Goal: Information Seeking & Learning: Check status

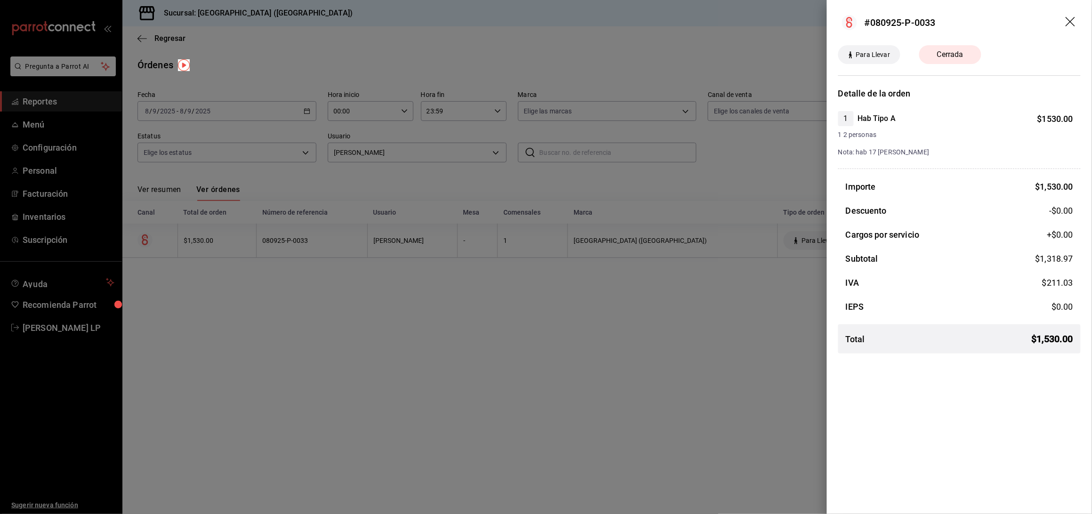
click at [1071, 20] on icon "drag" at bounding box center [1069, 21] width 9 height 9
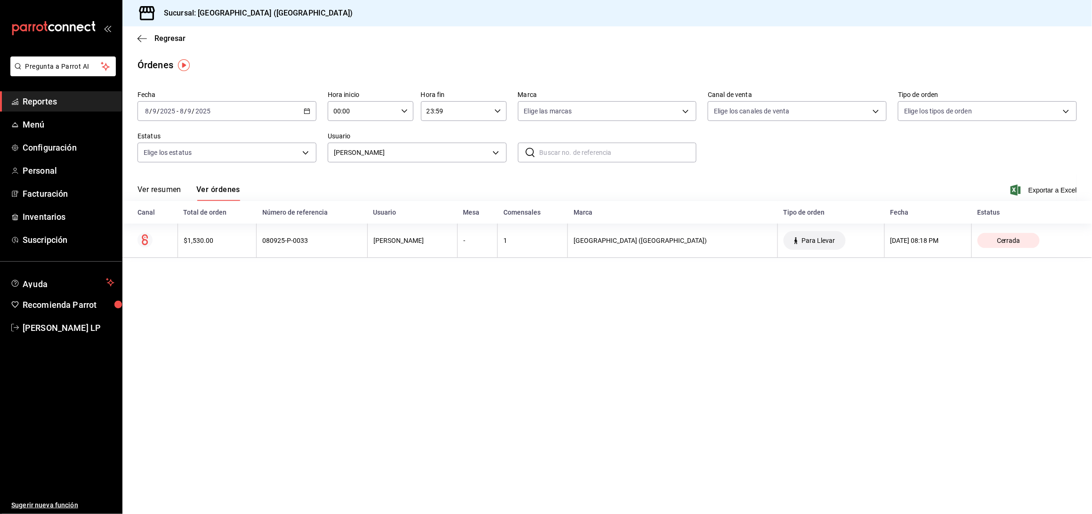
click at [305, 108] on icon "button" at bounding box center [307, 111] width 7 height 7
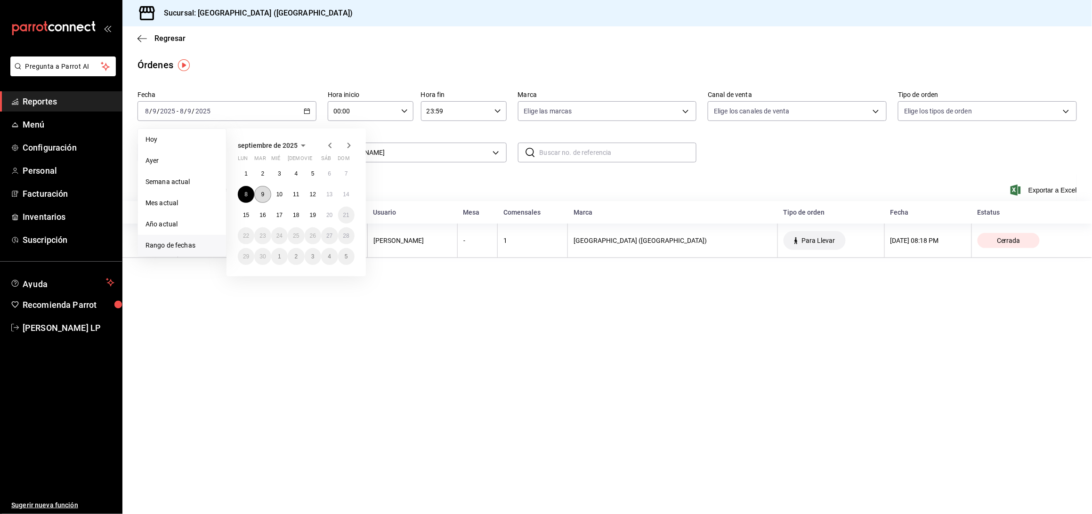
click at [261, 195] on abbr "9" at bounding box center [262, 194] width 3 height 7
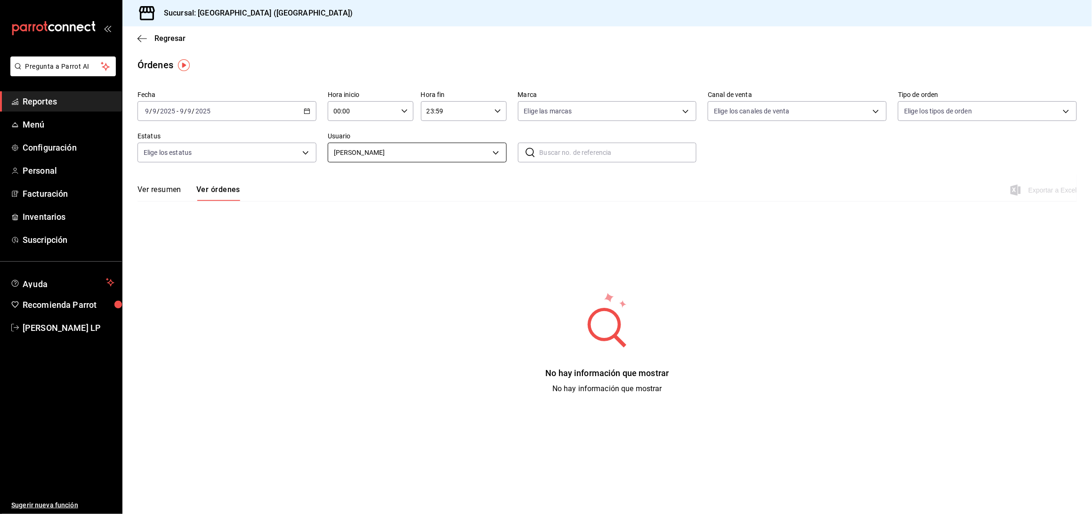
click at [370, 154] on body "Pregunta a Parrot AI Reportes Menú Configuración Personal Facturación Inventari…" at bounding box center [546, 257] width 1092 height 514
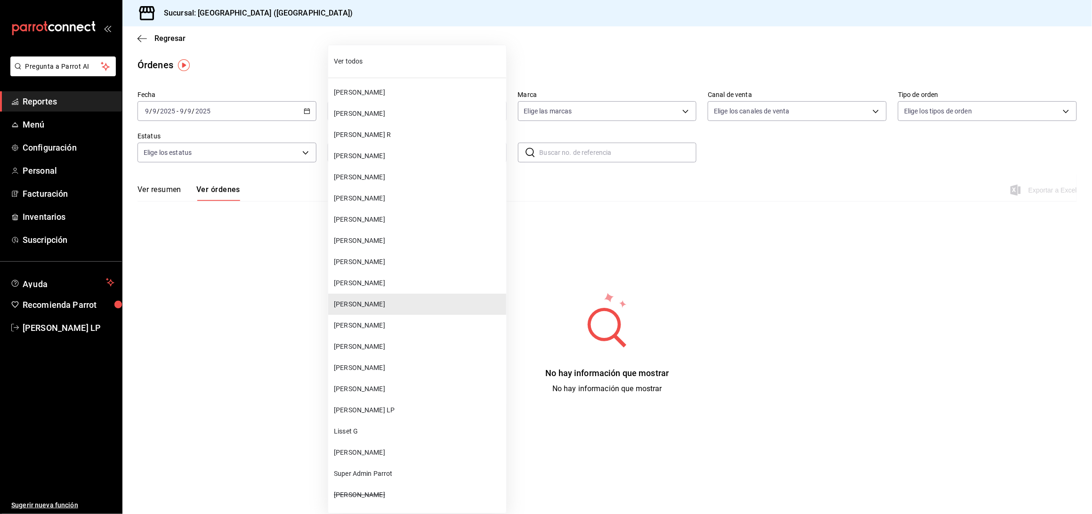
click at [382, 384] on span "[PERSON_NAME]" at bounding box center [418, 389] width 169 height 10
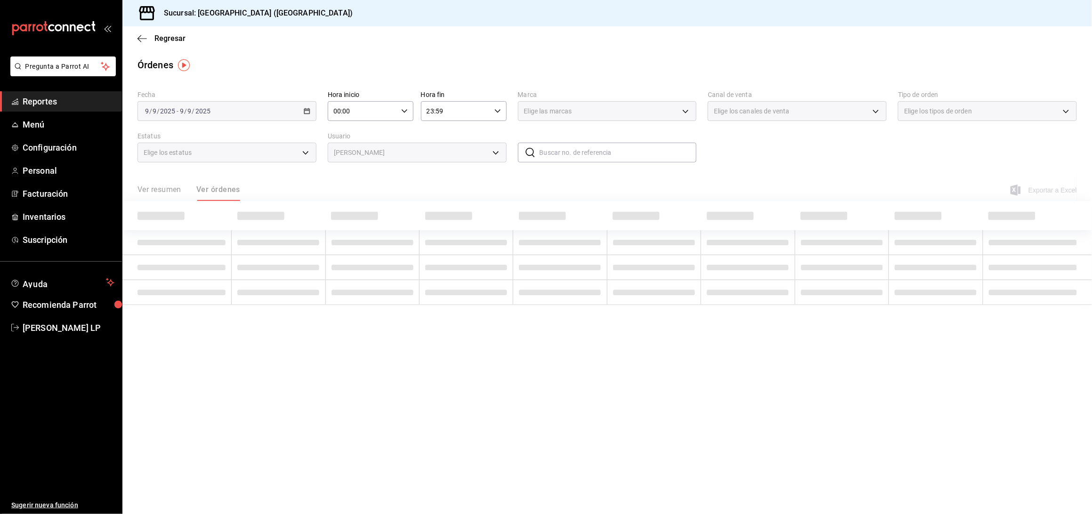
type input "bc254338-869c-4872-b86d-e4be134174fe"
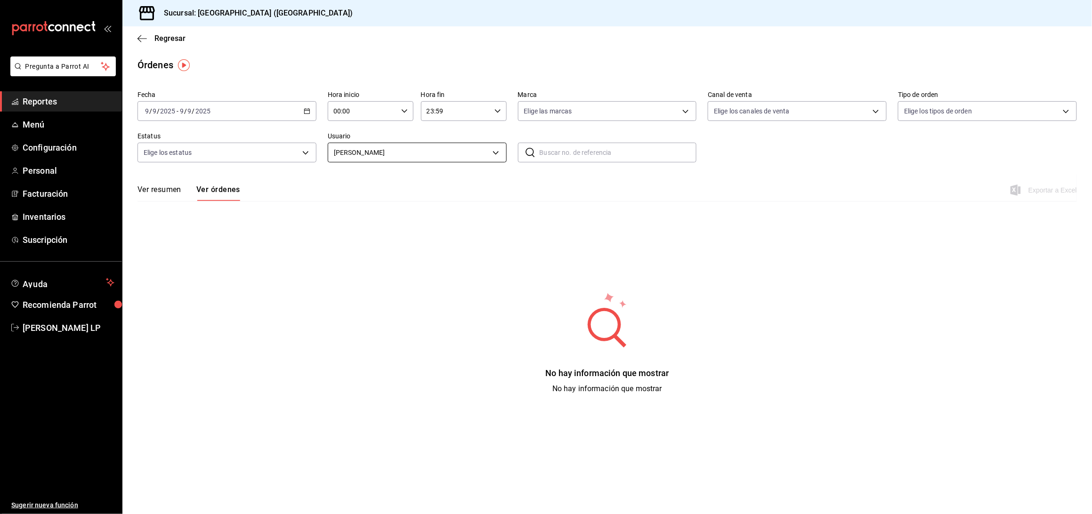
click at [412, 153] on body "Pregunta a Parrot AI Reportes Menú Configuración Personal Facturación Inventari…" at bounding box center [546, 257] width 1092 height 514
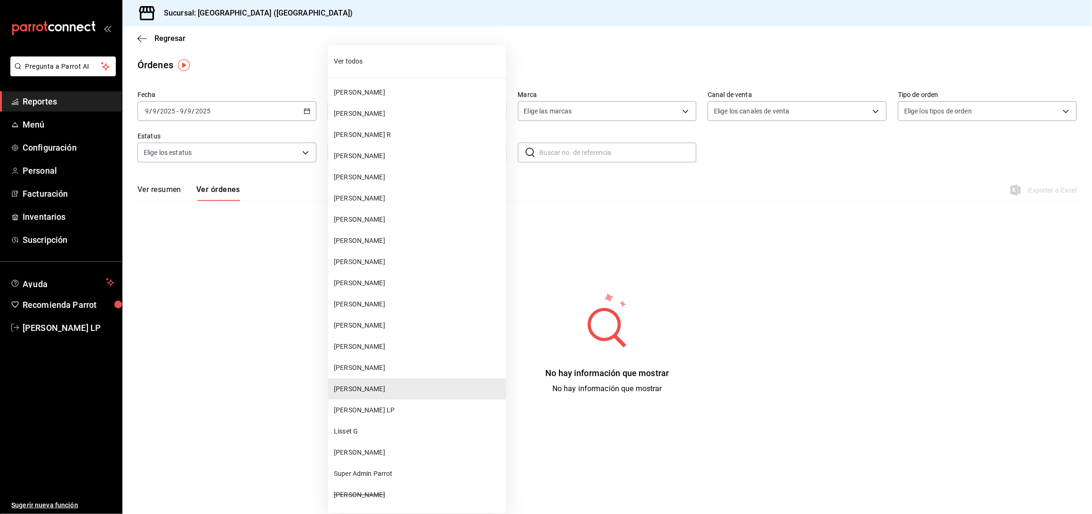
click at [203, 225] on div at bounding box center [546, 257] width 1092 height 514
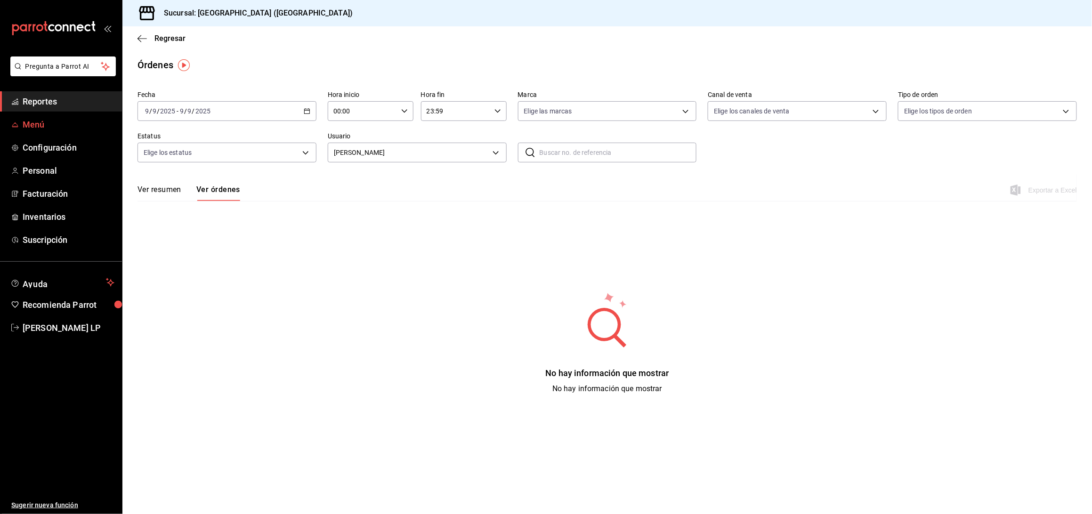
click at [29, 131] on link "Menú" at bounding box center [61, 124] width 122 height 20
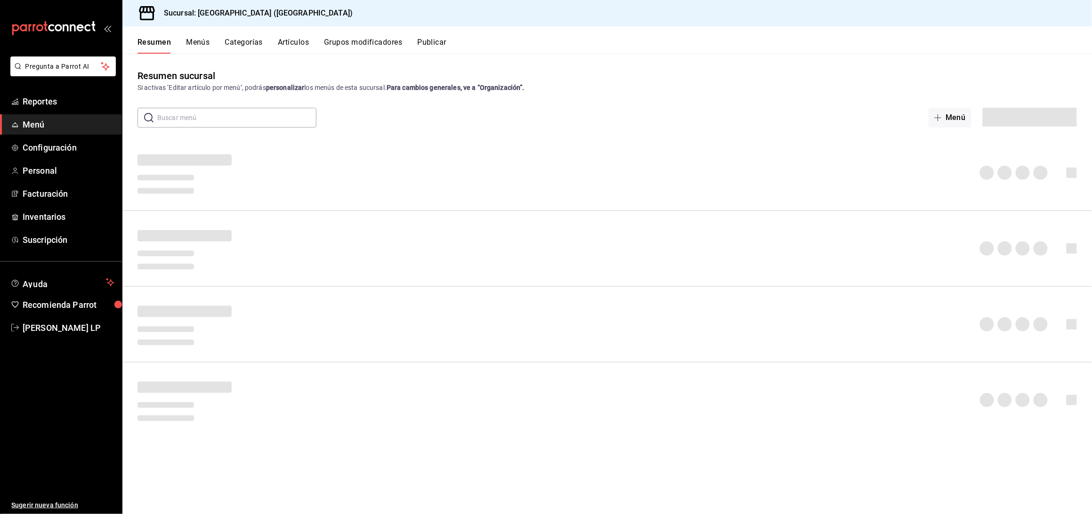
click at [285, 44] on button "Artículos" at bounding box center [293, 46] width 31 height 16
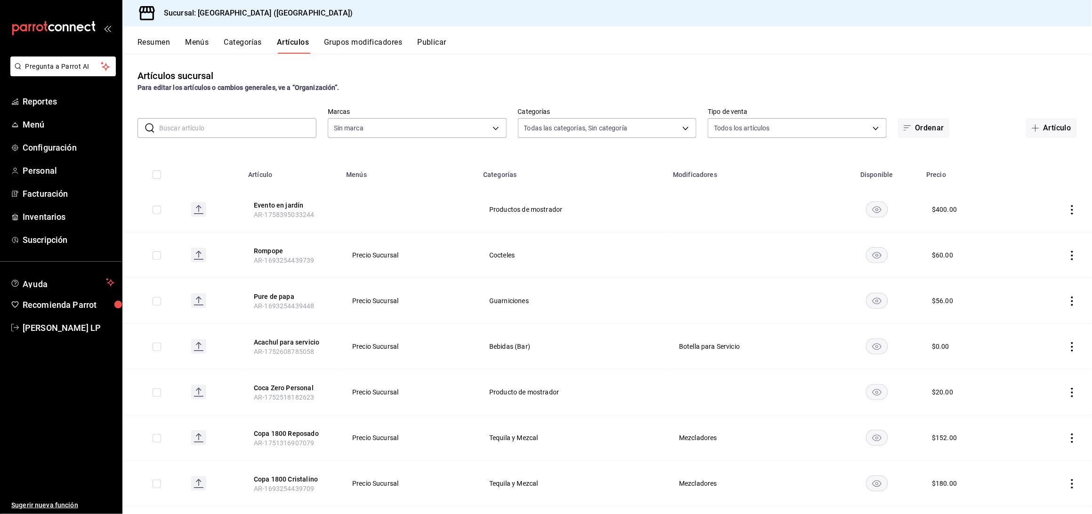
type input "8c3fc7fb-afc8-4fcf-a35f-97b25a26b173,d858cdb4-7991-4d76-a946-9f508960b44e,730af…"
type input "c5b0ed81-af66-4c2d-afb4-f59aa1ecca2b"
click at [240, 126] on input "text" at bounding box center [237, 128] width 157 height 19
type input "liqui"
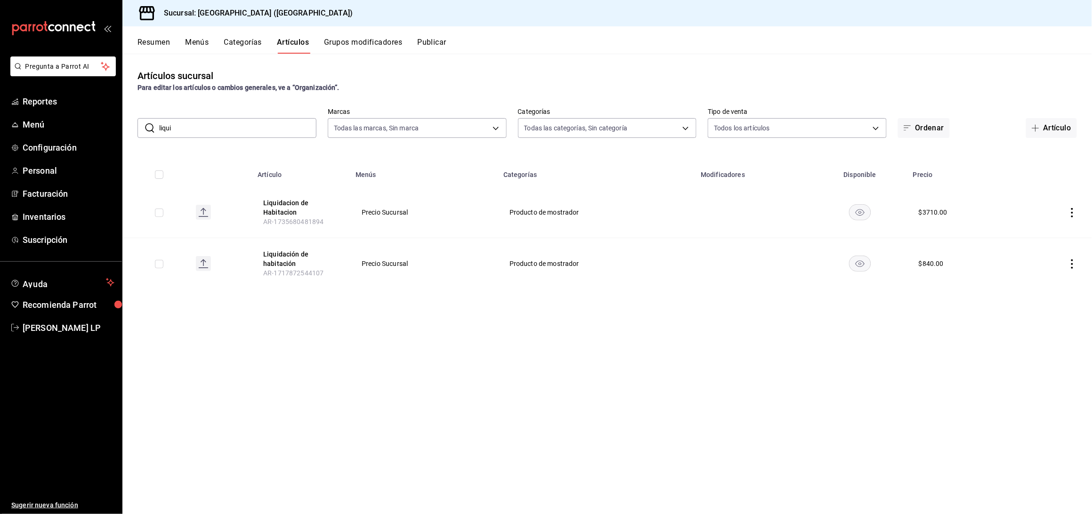
click at [1076, 212] on icon "actions" at bounding box center [1071, 212] width 9 height 9
click at [1055, 229] on span "Editar" at bounding box center [1044, 234] width 24 height 10
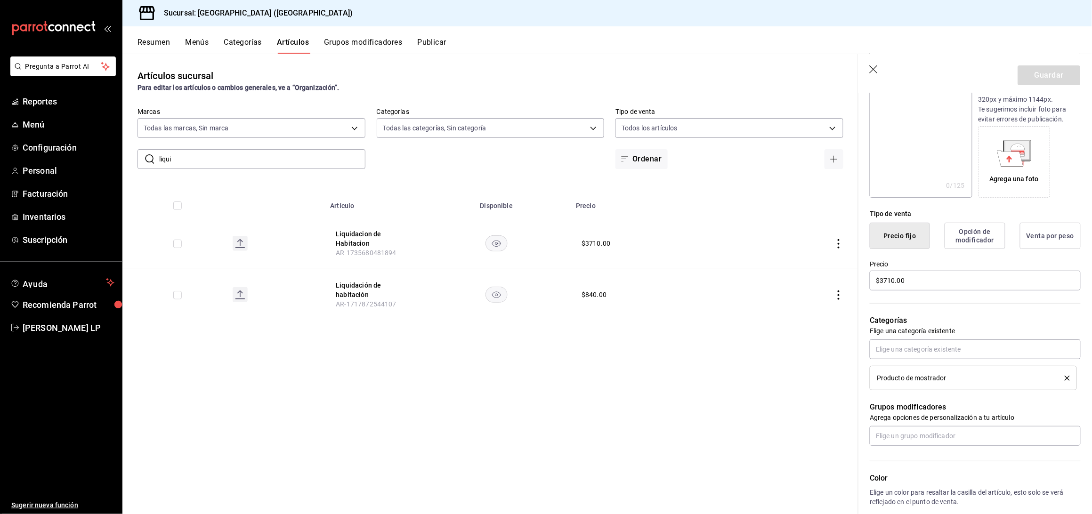
scroll to position [188, 0]
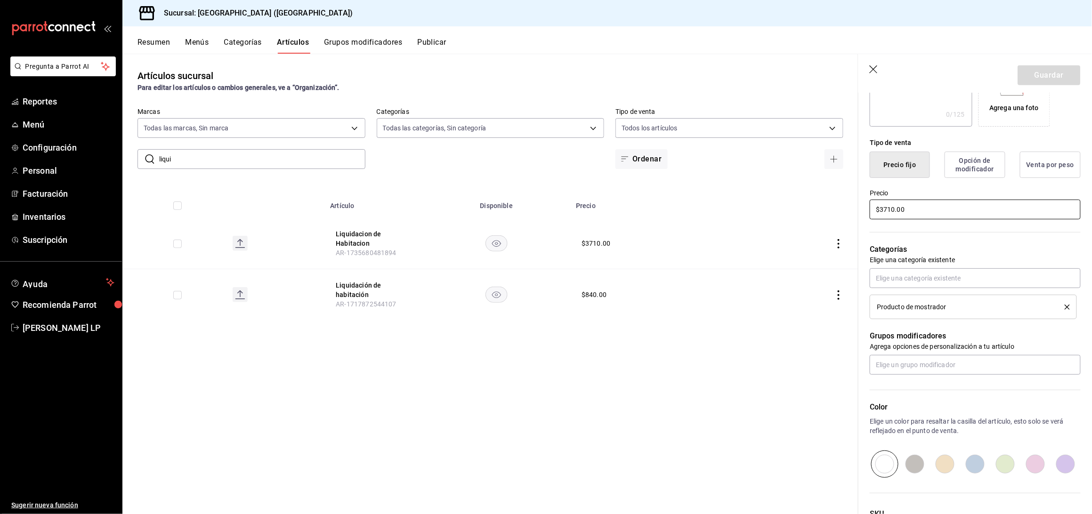
click at [893, 210] on input "$3710.00" at bounding box center [974, 210] width 211 height 20
type input "$3.00"
type input "$5180.00"
click at [1041, 72] on button "Guardar" at bounding box center [1049, 75] width 63 height 20
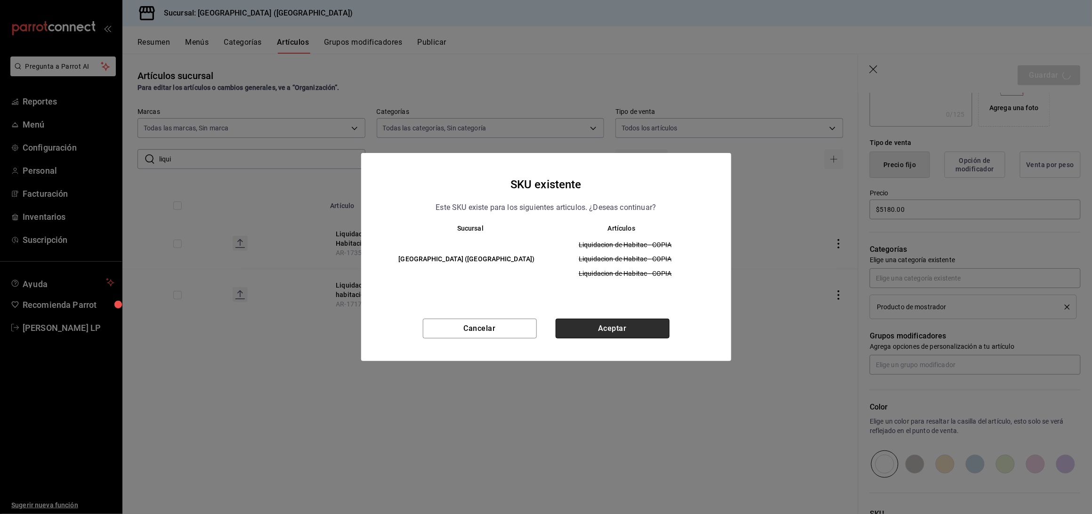
click at [628, 324] on button "Aceptar" at bounding box center [612, 329] width 114 height 20
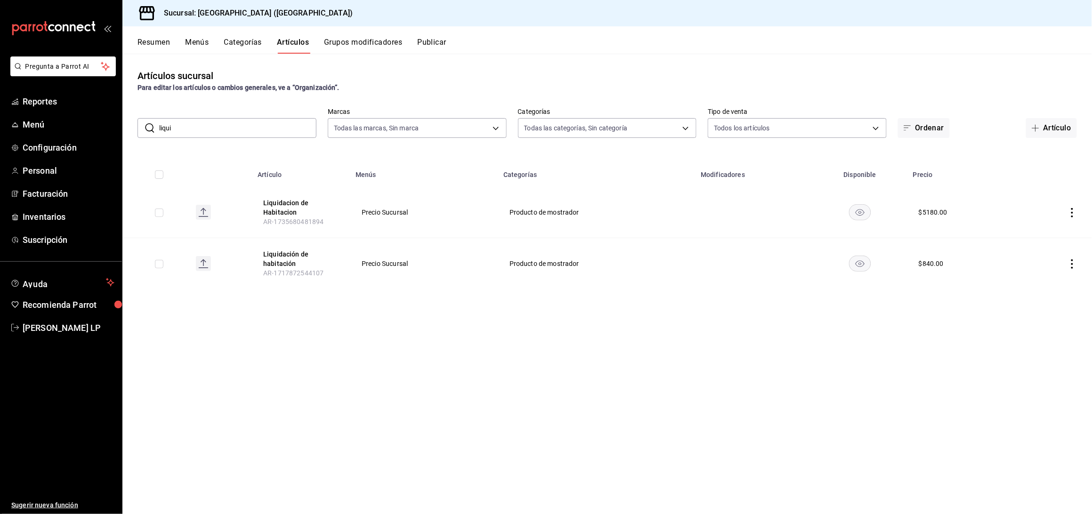
click at [1067, 262] on icon "actions" at bounding box center [1071, 263] width 9 height 9
click at [1037, 277] on li "Editar" at bounding box center [1035, 285] width 56 height 19
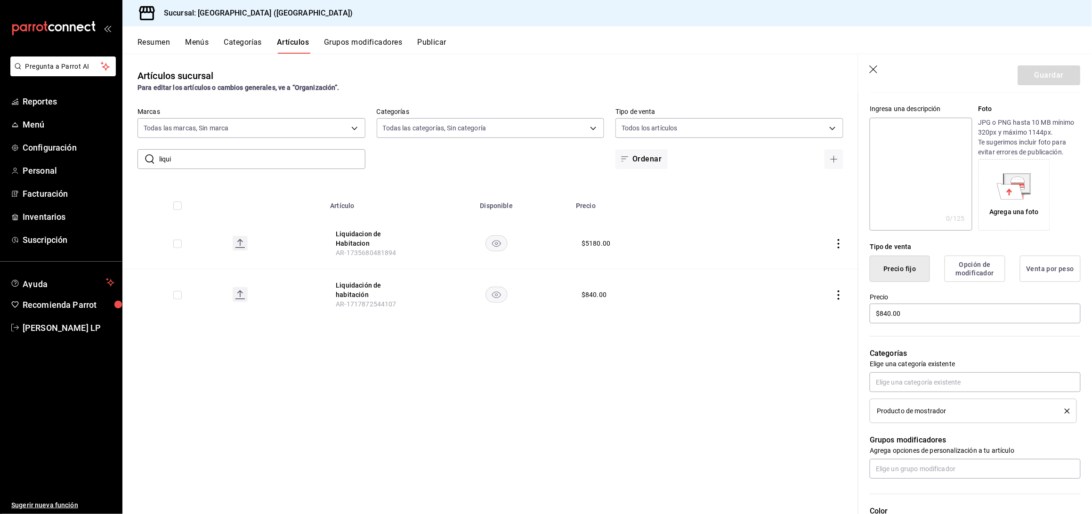
scroll to position [188, 0]
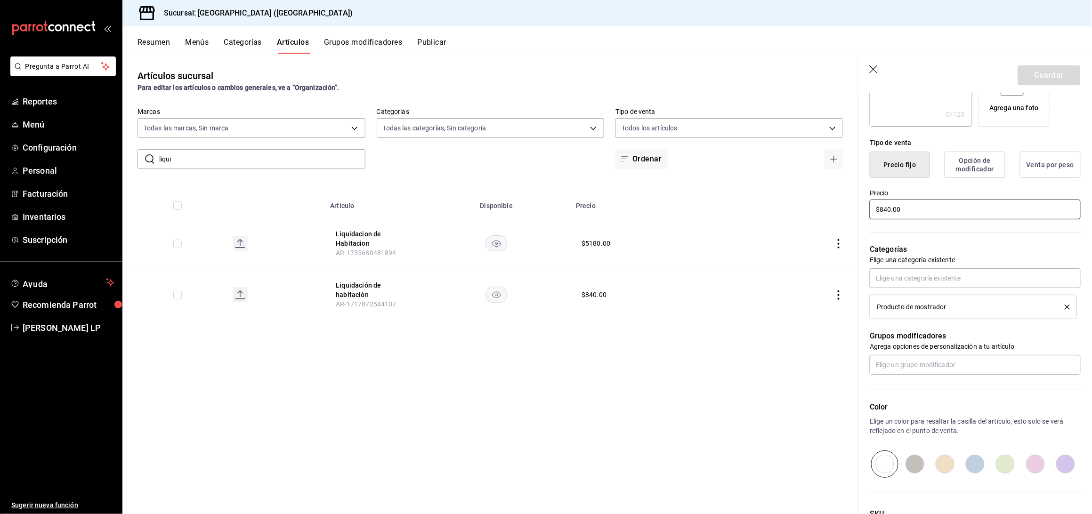
click at [891, 216] on input "$840.00" at bounding box center [974, 210] width 211 height 20
type input "$8.00"
type input "$2070.00"
click at [1028, 73] on button "Guardar" at bounding box center [1049, 75] width 63 height 20
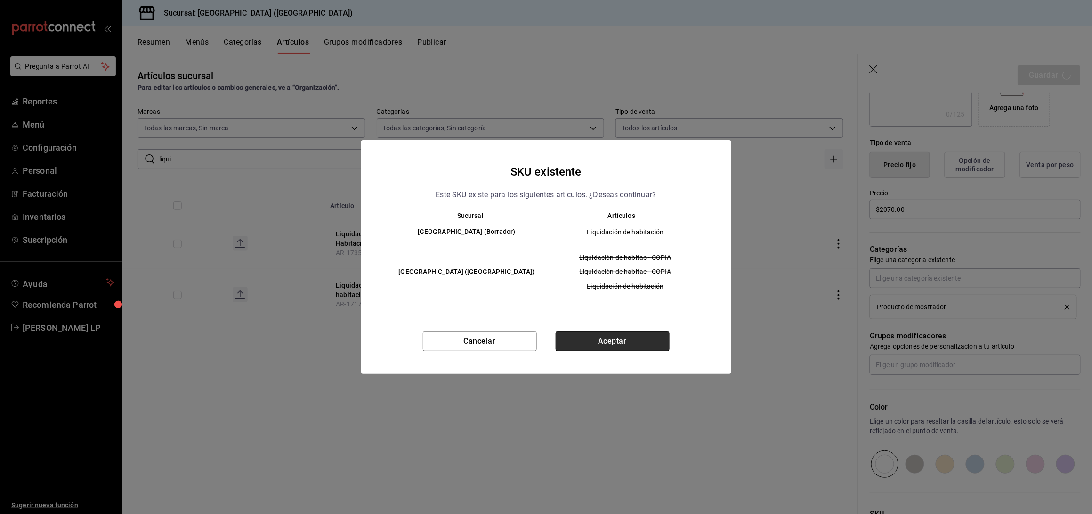
click at [647, 342] on button "Aceptar" at bounding box center [612, 341] width 114 height 20
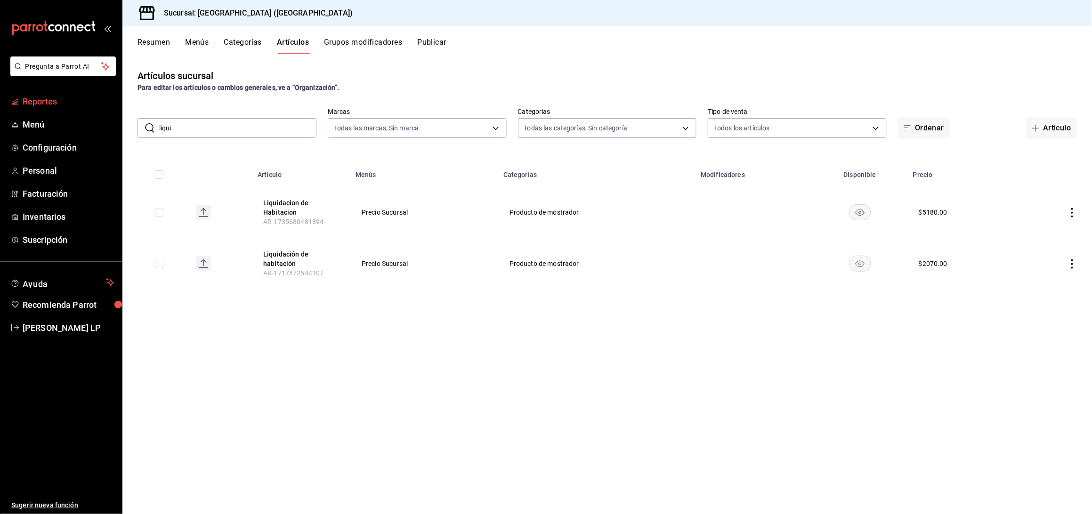
click at [29, 99] on span "Reportes" at bounding box center [69, 101] width 92 height 13
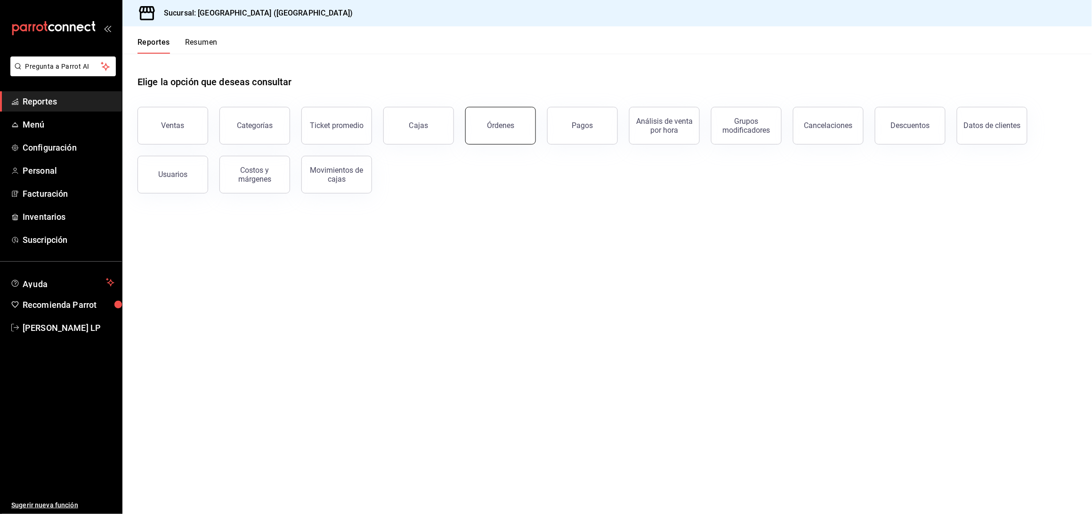
click at [524, 124] on button "Órdenes" at bounding box center [500, 126] width 71 height 38
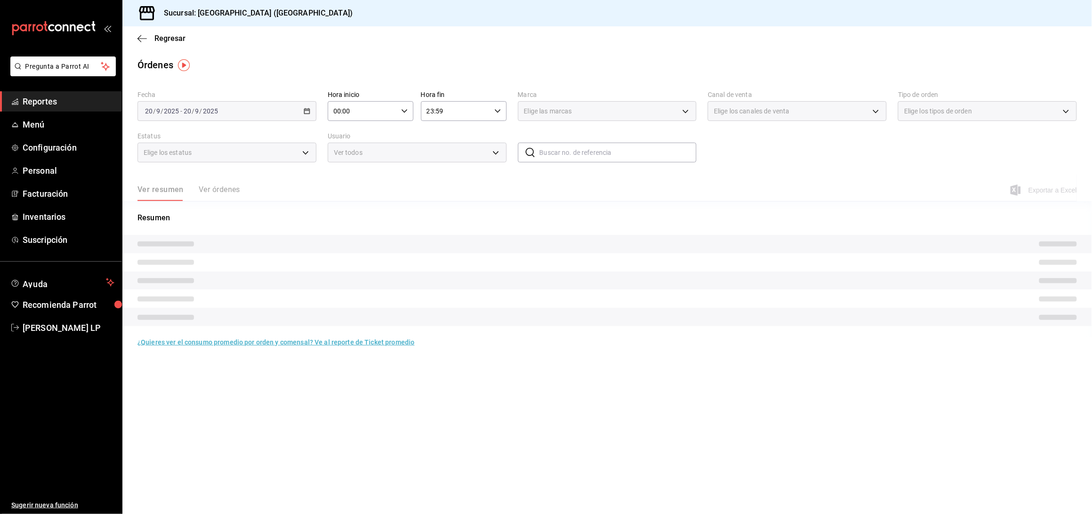
click at [223, 188] on button "Ver órdenes" at bounding box center [219, 193] width 41 height 16
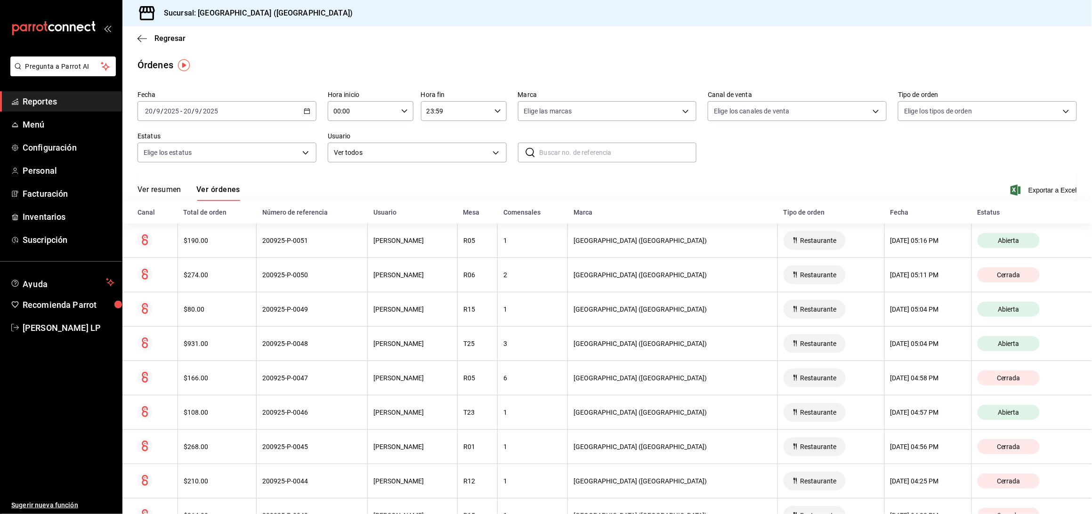
click at [305, 110] on \(Stroke\) "button" at bounding box center [306, 110] width 5 height 0
click at [199, 246] on span "Rango de fechas" at bounding box center [181, 246] width 73 height 10
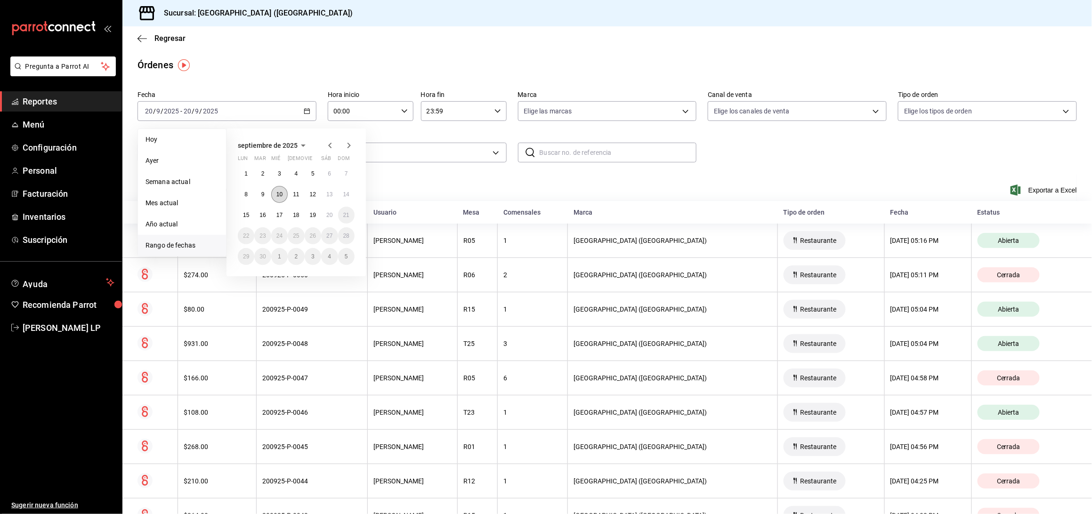
click at [284, 197] on button "10" at bounding box center [279, 194] width 16 height 17
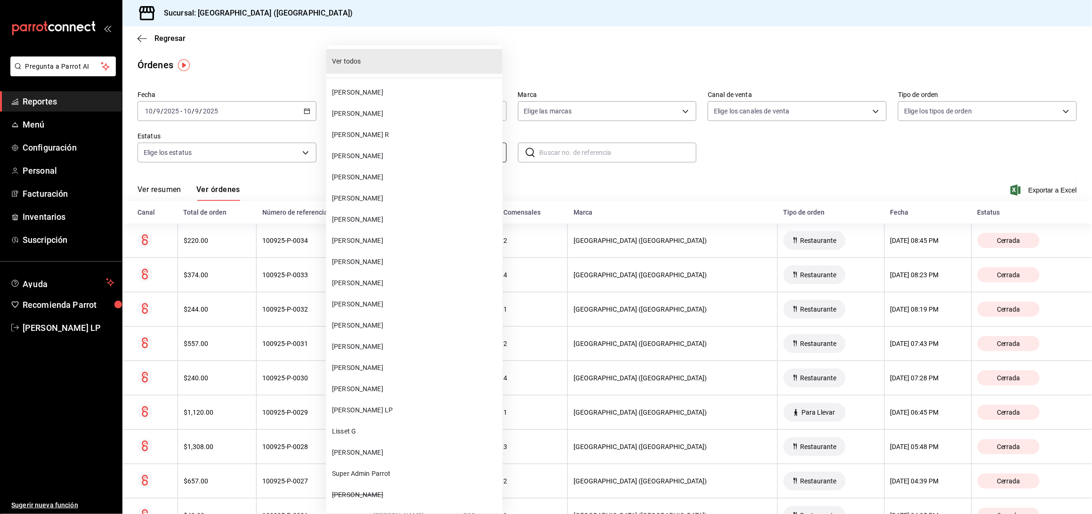
click at [395, 154] on body "Pregunta a Parrot AI Reportes Menú Configuración Personal Facturación Inventari…" at bounding box center [546, 257] width 1092 height 514
click at [376, 298] on li "[PERSON_NAME]" at bounding box center [414, 304] width 176 height 21
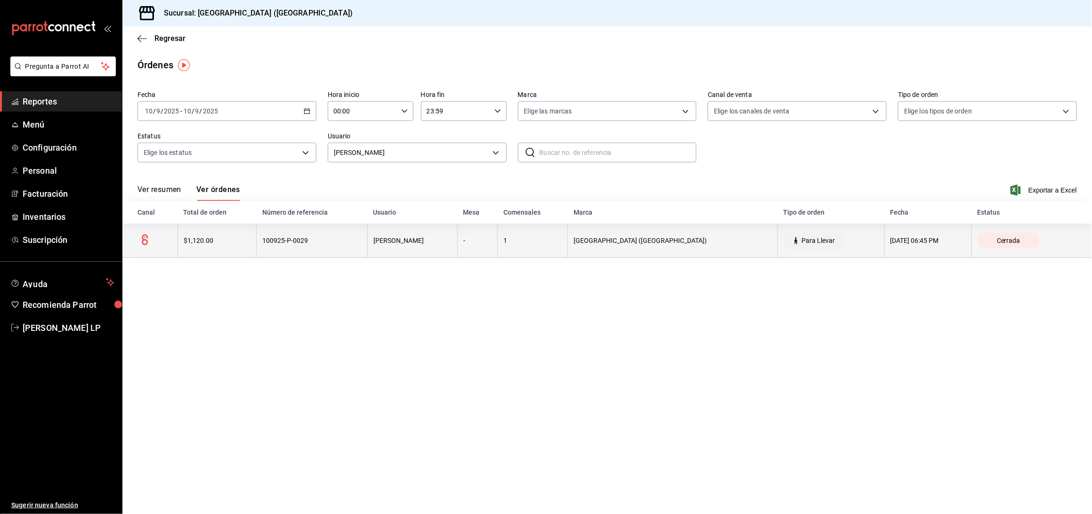
click at [368, 246] on th "100925-P-0029" at bounding box center [312, 241] width 111 height 34
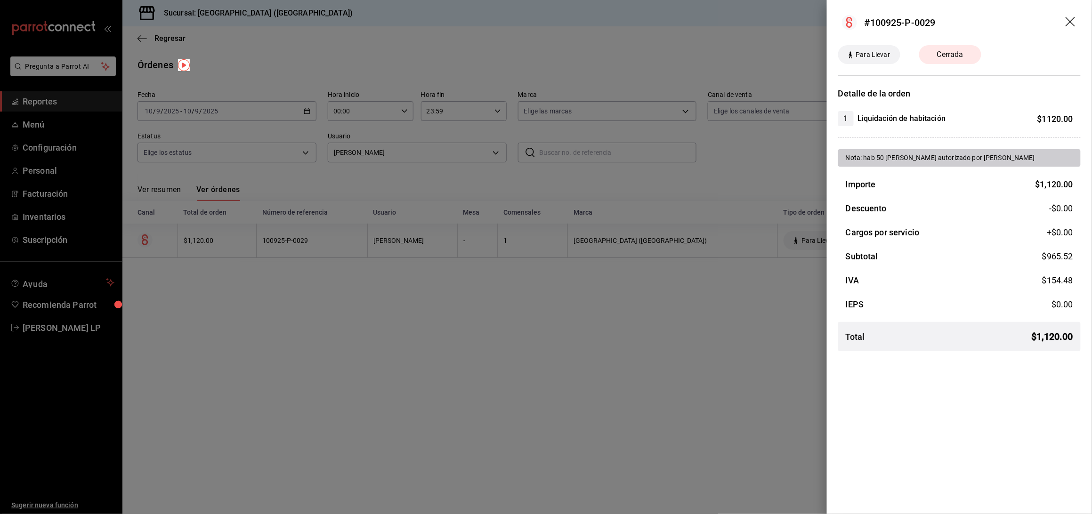
click at [416, 342] on div at bounding box center [546, 257] width 1092 height 514
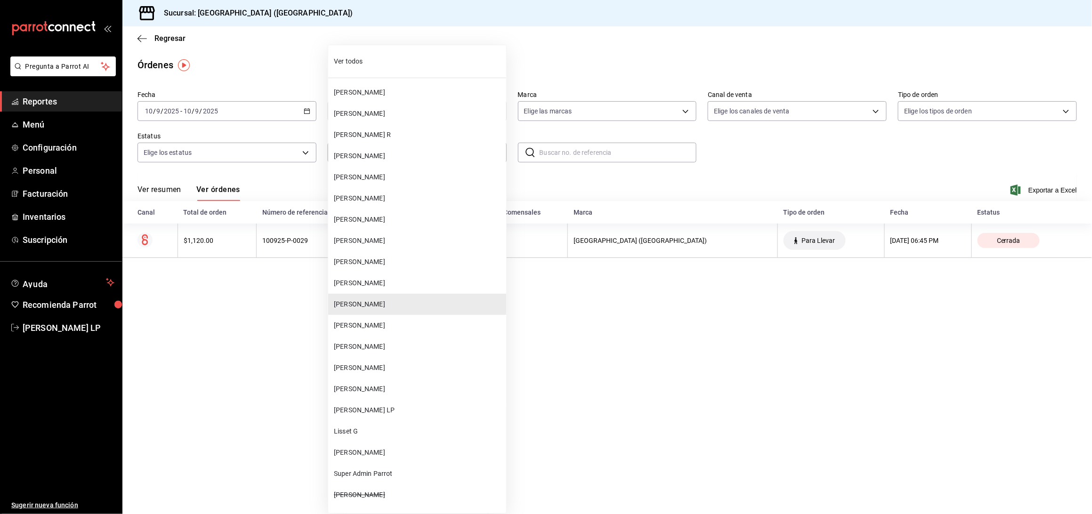
click at [397, 152] on body "Pregunta a Parrot AI Reportes Menú Configuración Personal Facturación Inventari…" at bounding box center [546, 257] width 1092 height 514
click at [377, 383] on li "[PERSON_NAME]" at bounding box center [417, 388] width 178 height 21
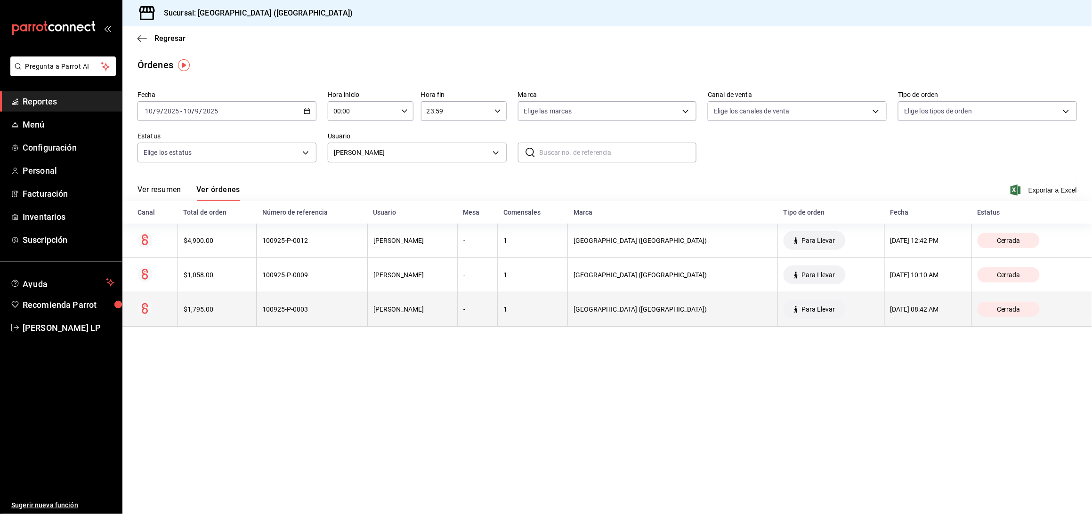
click at [307, 316] on th "100925-P-0003" at bounding box center [312, 309] width 111 height 34
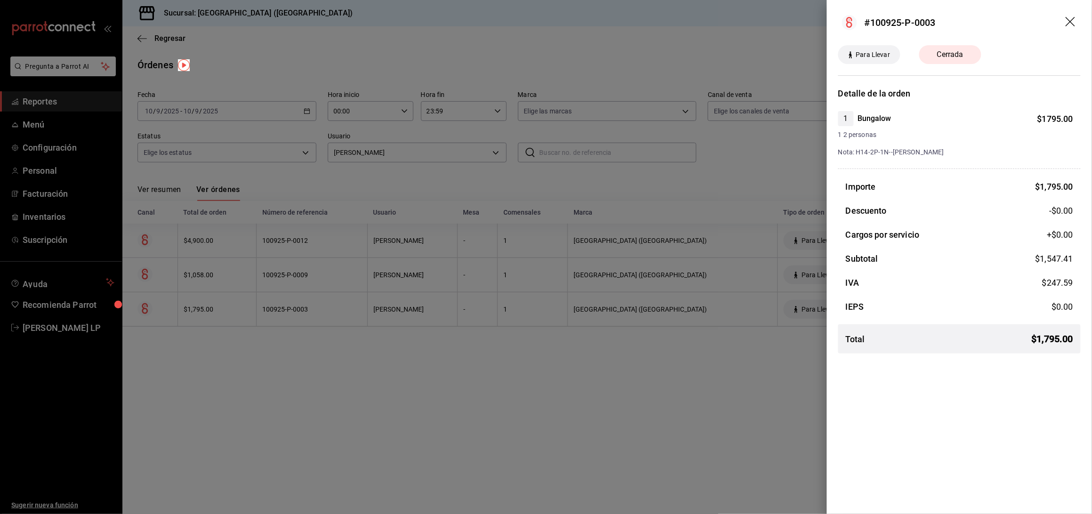
click at [574, 354] on div at bounding box center [546, 257] width 1092 height 514
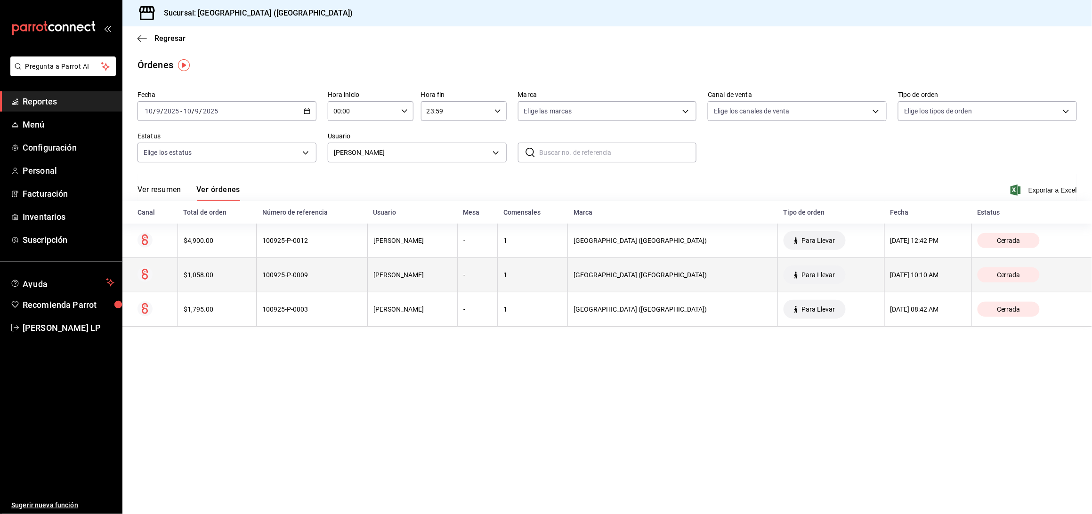
click at [340, 288] on th "100925-P-0009" at bounding box center [312, 275] width 111 height 34
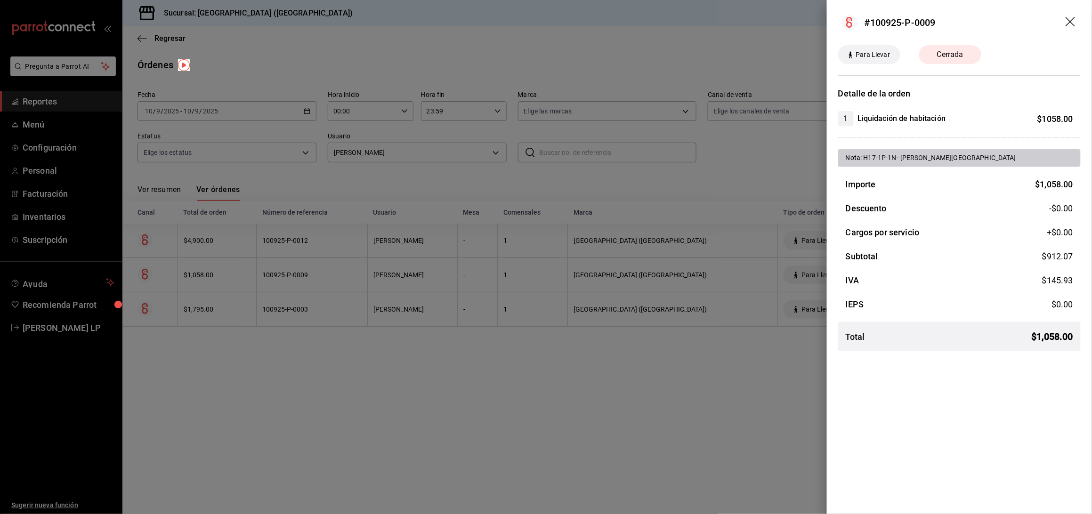
click at [552, 399] on div at bounding box center [546, 257] width 1092 height 514
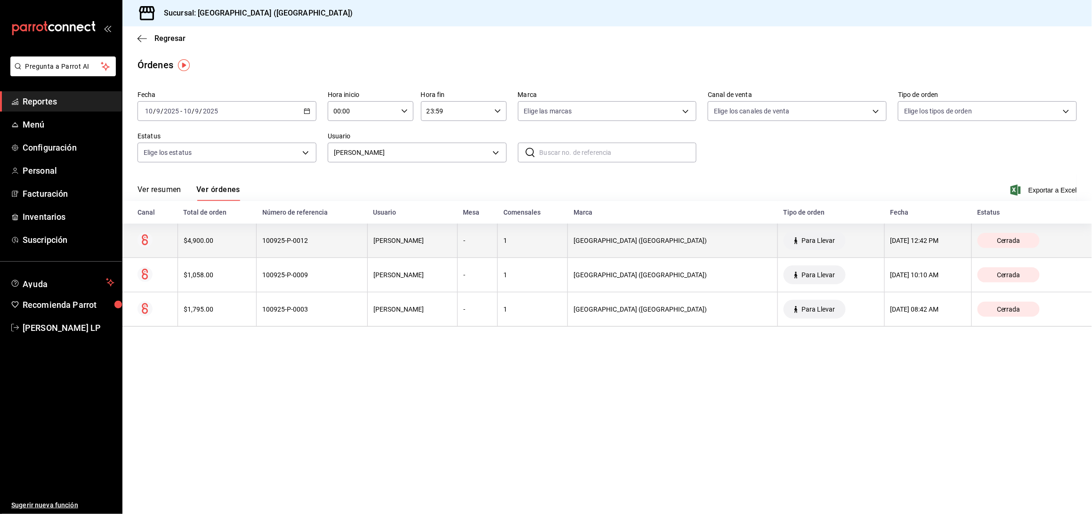
click at [300, 250] on th "100925-P-0012" at bounding box center [312, 241] width 111 height 34
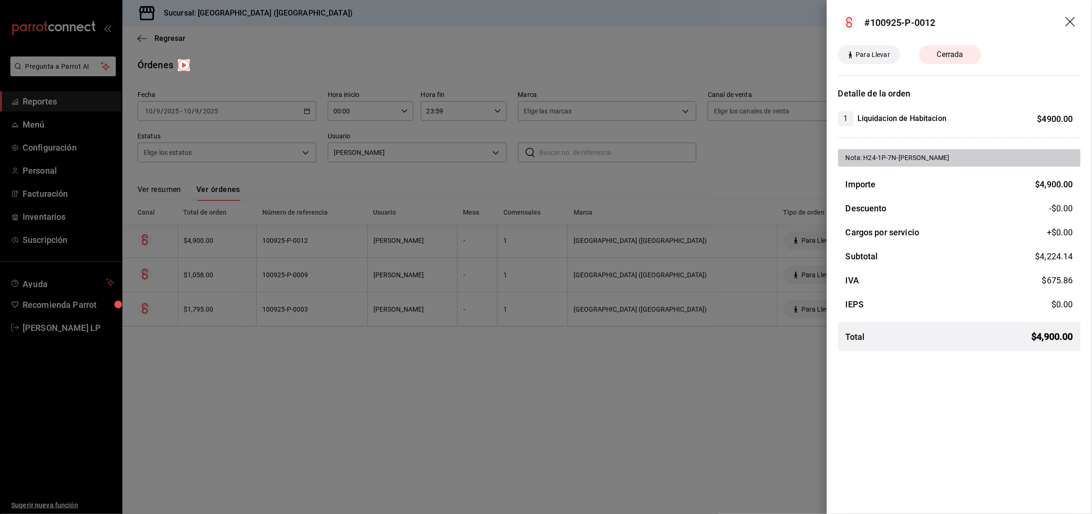
drag, startPoint x: 389, startPoint y: 422, endPoint x: 399, endPoint y: 387, distance: 36.2
click at [389, 422] on div at bounding box center [546, 257] width 1092 height 514
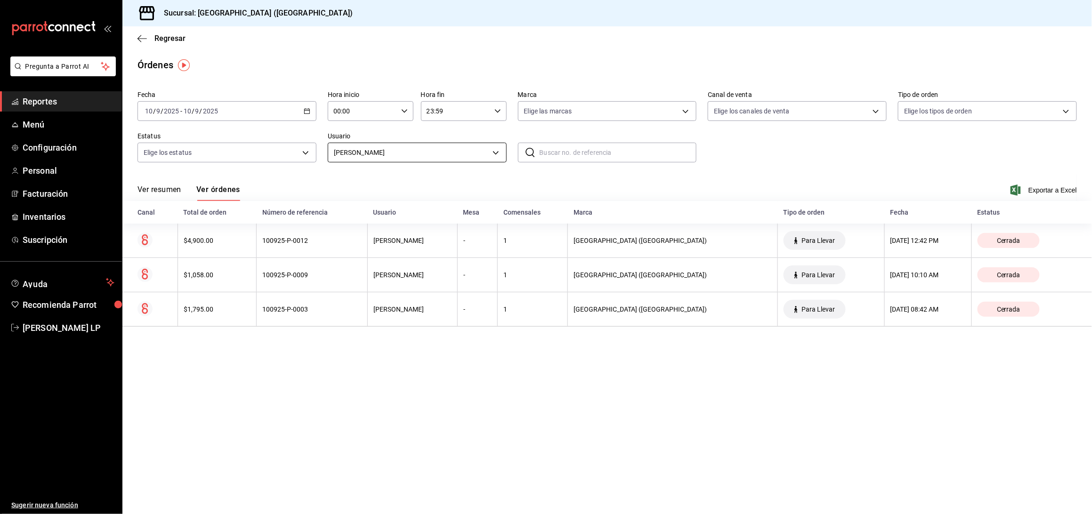
click at [431, 156] on body "Pregunta a Parrot AI Reportes Menú Configuración Personal Facturación Inventari…" at bounding box center [546, 257] width 1092 height 514
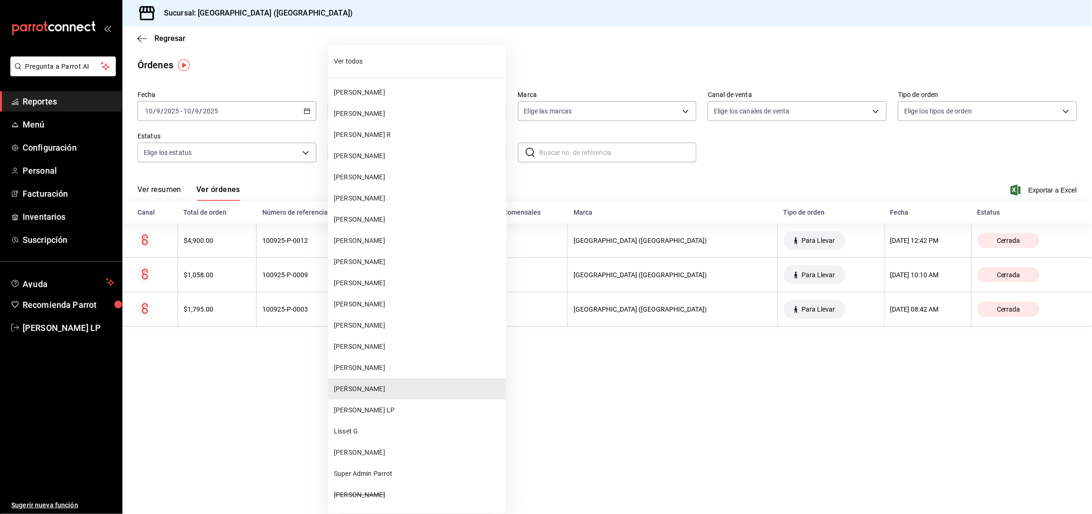
click at [373, 457] on span "[PERSON_NAME]" at bounding box center [418, 453] width 169 height 10
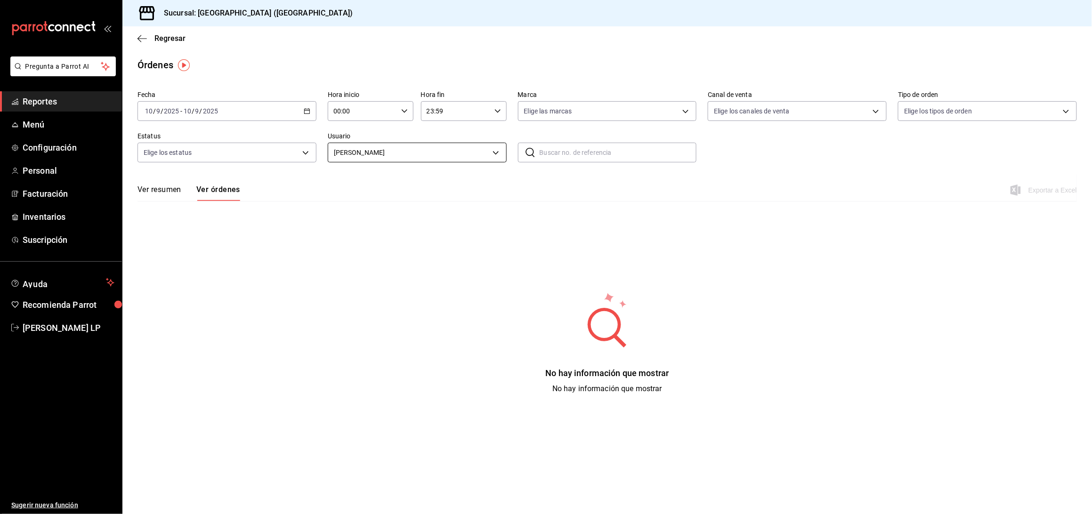
click at [421, 149] on body "Pregunta a Parrot AI Reportes Menú Configuración Personal Facturación Inventari…" at bounding box center [546, 257] width 1092 height 514
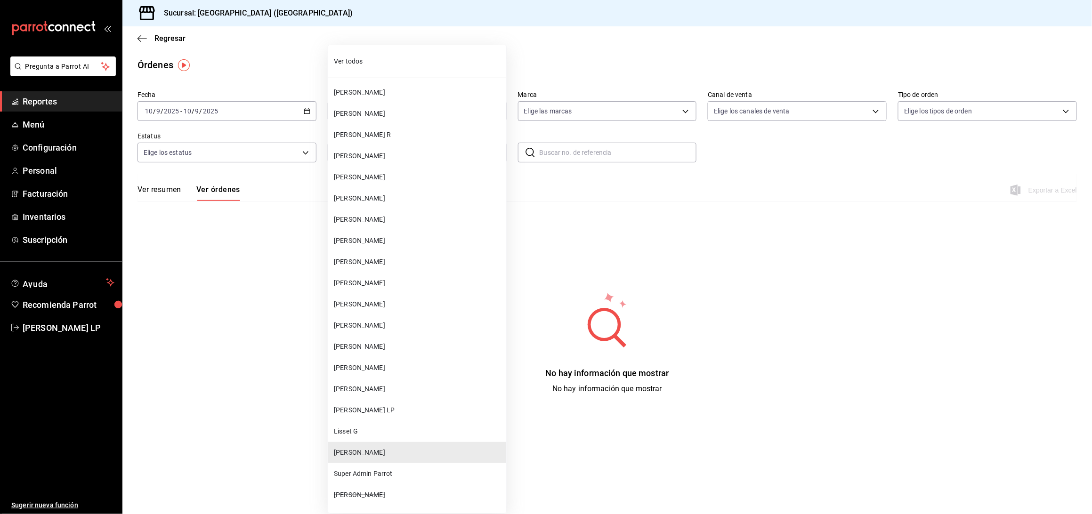
click at [369, 426] on span "Lisset G" at bounding box center [418, 431] width 169 height 10
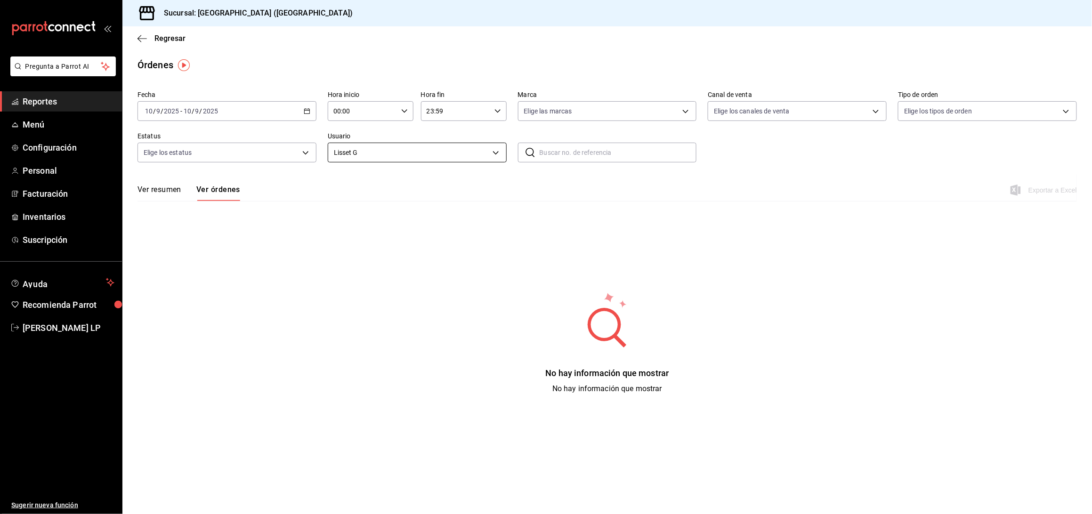
click at [418, 157] on body "Pregunta a Parrot AI Reportes Menú Configuración Personal Facturación Inventari…" at bounding box center [546, 257] width 1092 height 514
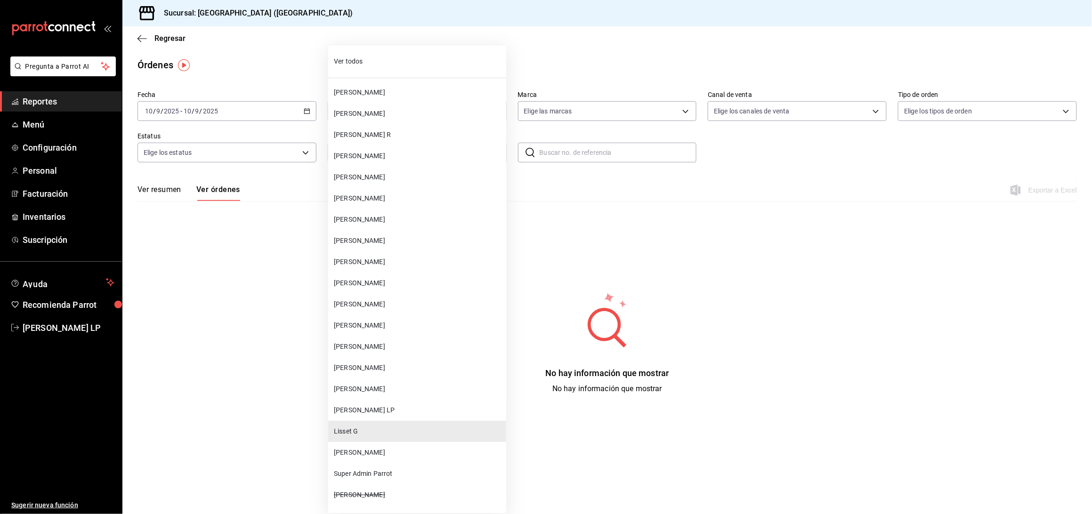
click at [385, 407] on span "[PERSON_NAME] LP" at bounding box center [418, 410] width 169 height 10
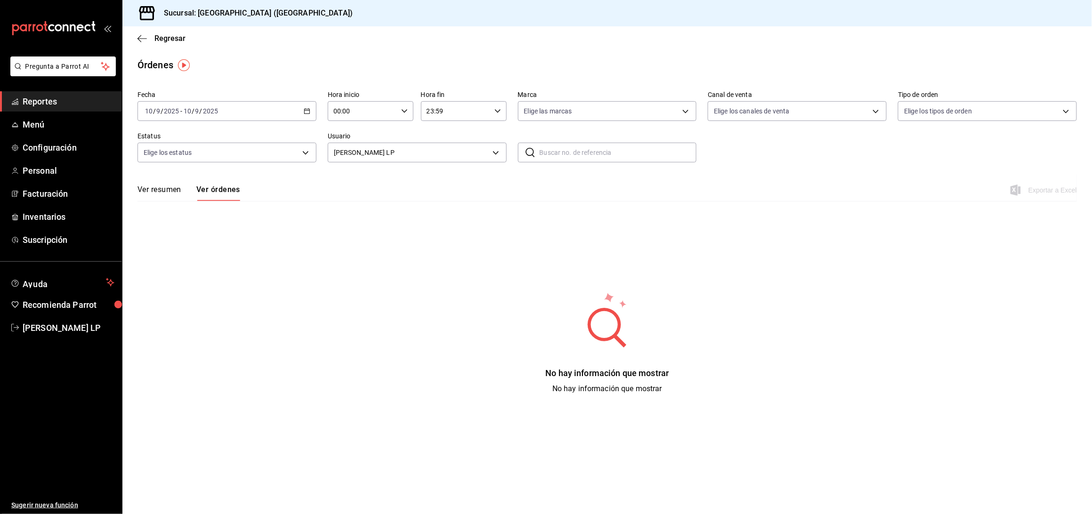
click at [416, 142] on div "[PERSON_NAME] LP 7dff9825-2524-483e-ac0a-d3f443fc0f7f" at bounding box center [417, 151] width 179 height 24
click at [413, 148] on body "Pregunta a Parrot AI Reportes Menú Configuración Personal Facturación Inventari…" at bounding box center [546, 257] width 1092 height 514
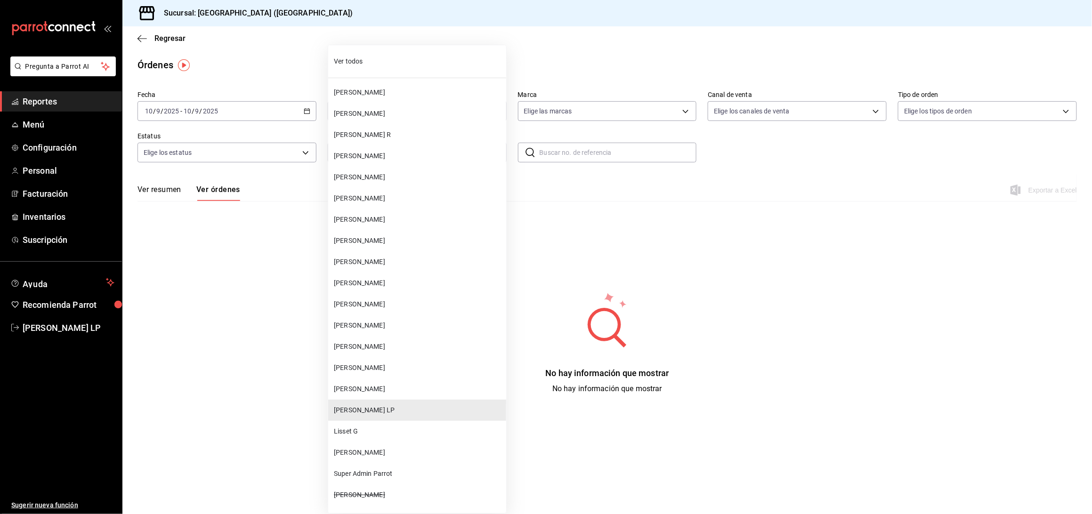
click at [388, 301] on span "[PERSON_NAME]" at bounding box center [418, 304] width 169 height 10
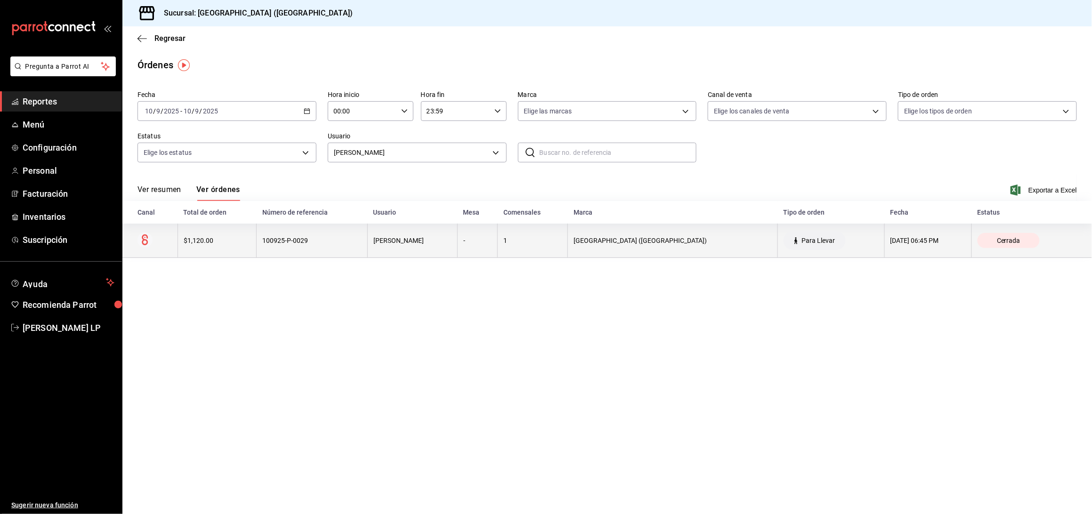
click at [388, 248] on th "[PERSON_NAME]" at bounding box center [413, 241] width 90 height 34
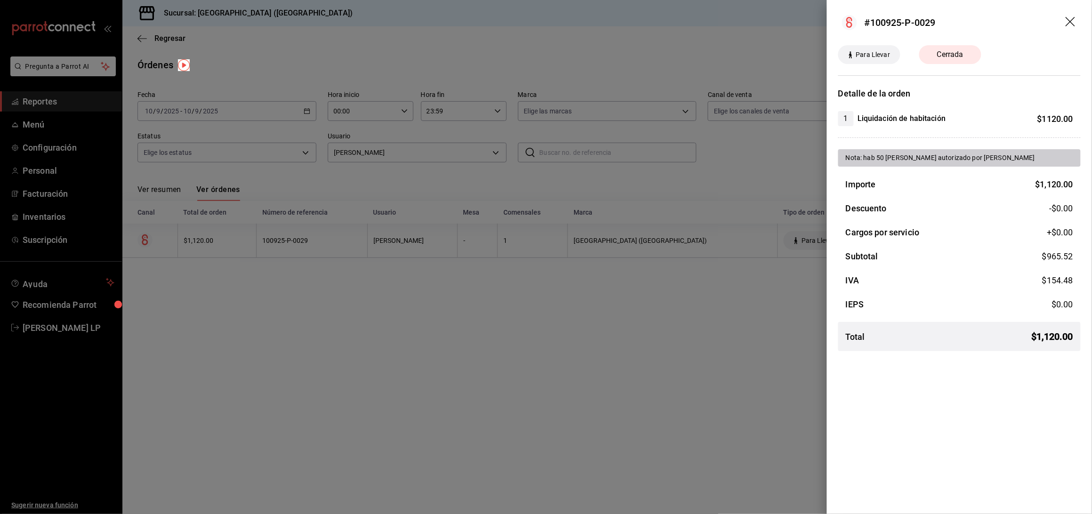
click at [420, 312] on div at bounding box center [546, 257] width 1092 height 514
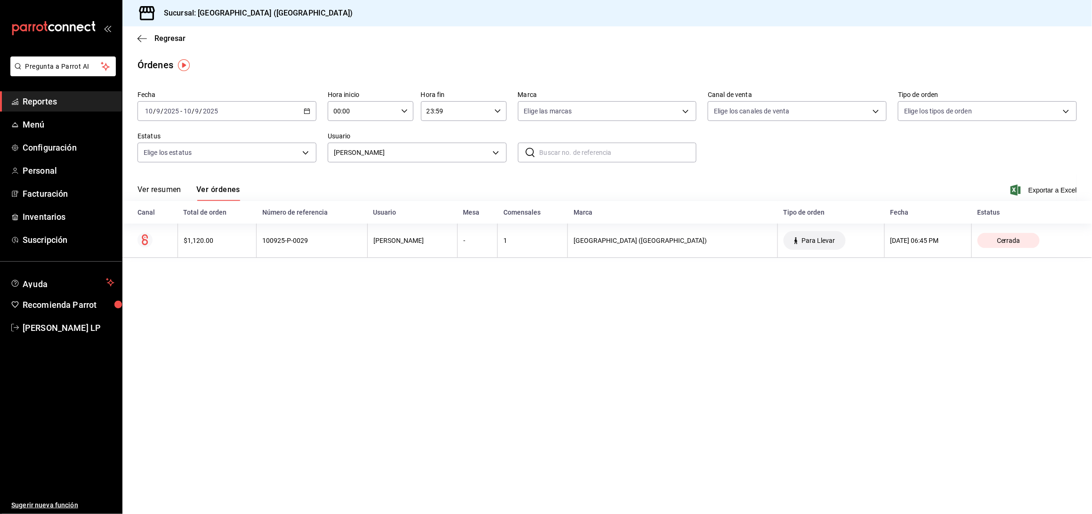
click at [277, 351] on main "Regresar Órdenes Fecha [DATE] [DATE] - [DATE] [DATE] Hora inicio 00:00 Hora ini…" at bounding box center [606, 270] width 969 height 488
click at [306, 107] on div "[DATE] [DATE] - [DATE] [DATE]" at bounding box center [226, 111] width 179 height 20
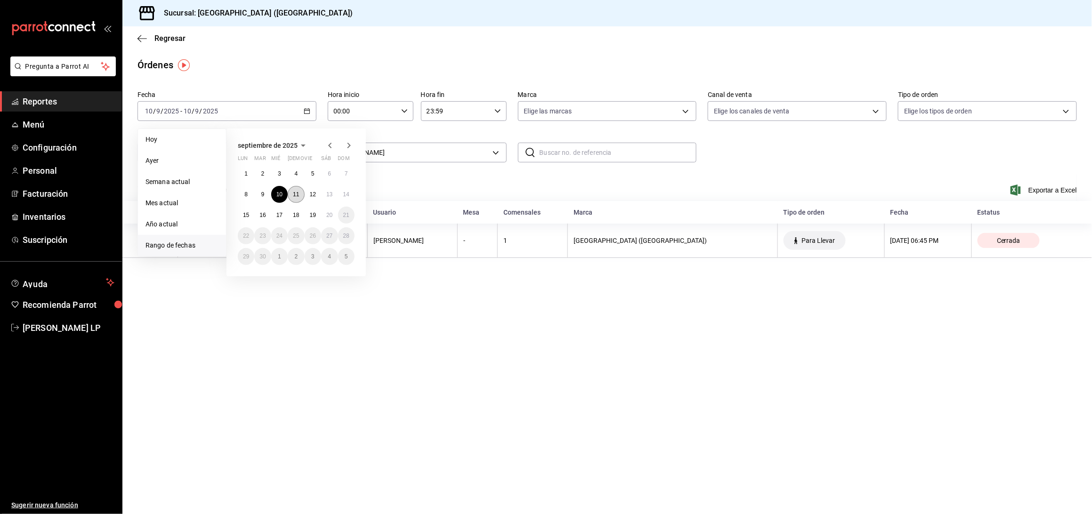
click at [297, 195] on abbr "11" at bounding box center [296, 194] width 6 height 7
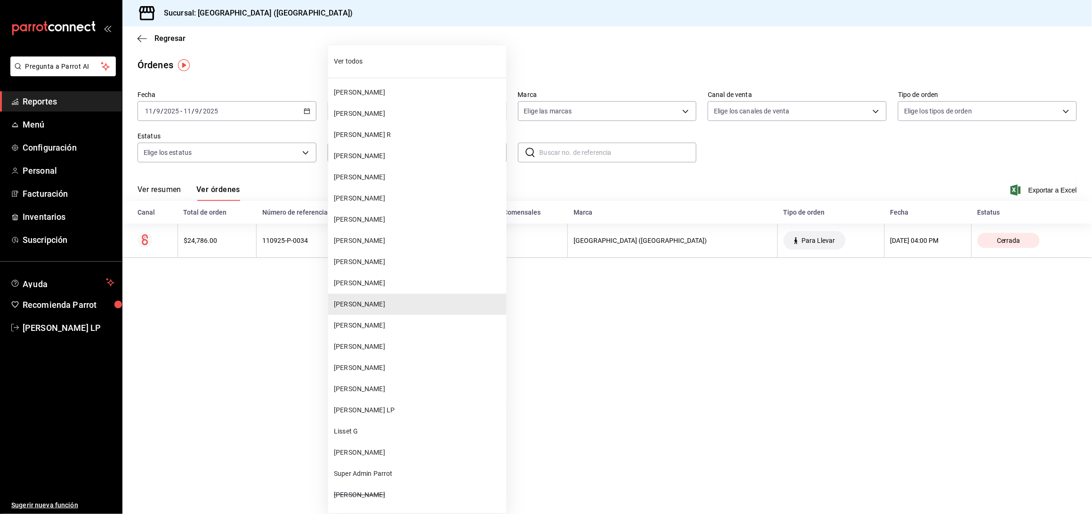
click at [371, 156] on body "Pregunta a Parrot AI Reportes Menú Configuración Personal Facturación Inventari…" at bounding box center [546, 257] width 1092 height 514
click at [201, 304] on div at bounding box center [546, 257] width 1092 height 514
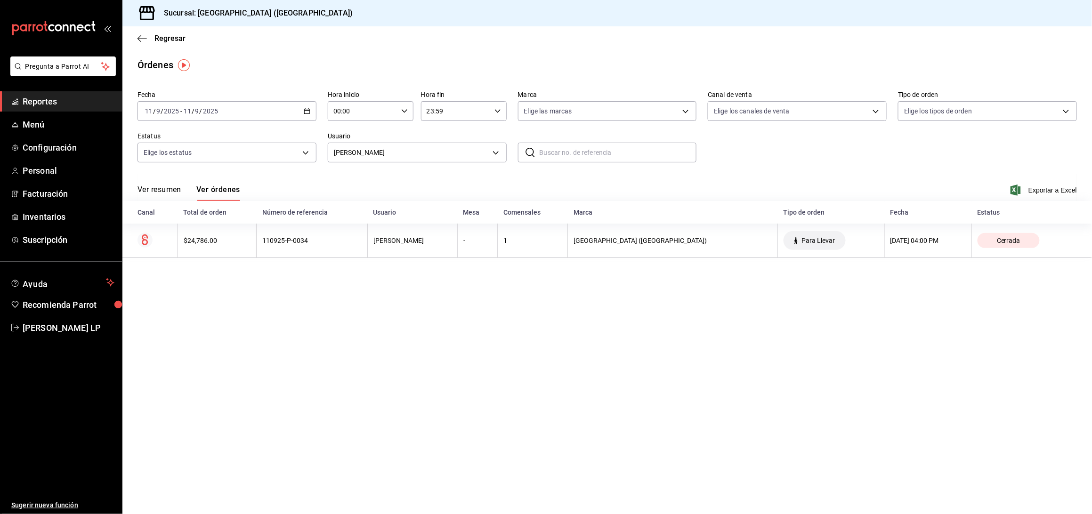
click at [220, 239] on div "$24,786.00" at bounding box center [217, 241] width 67 height 8
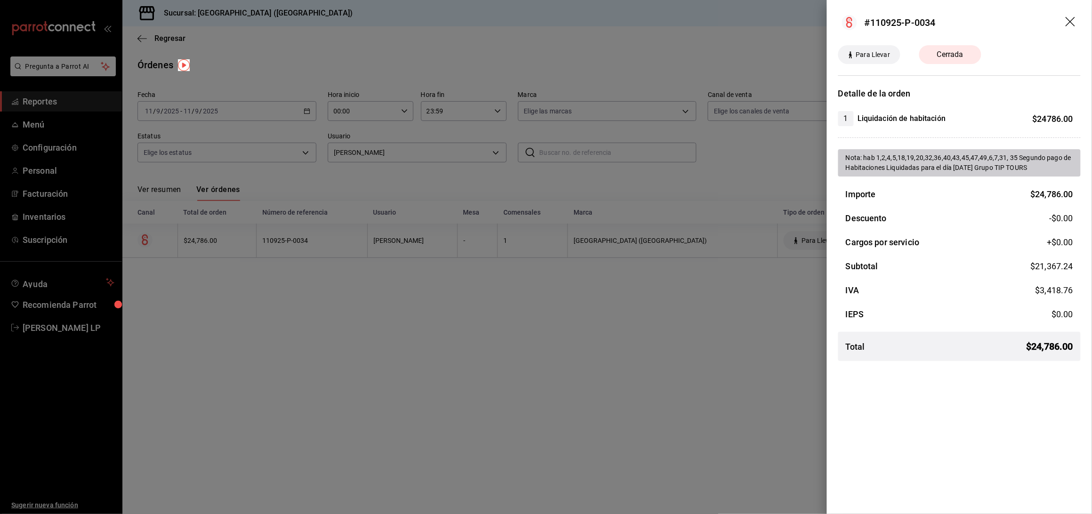
click at [618, 381] on div at bounding box center [546, 257] width 1092 height 514
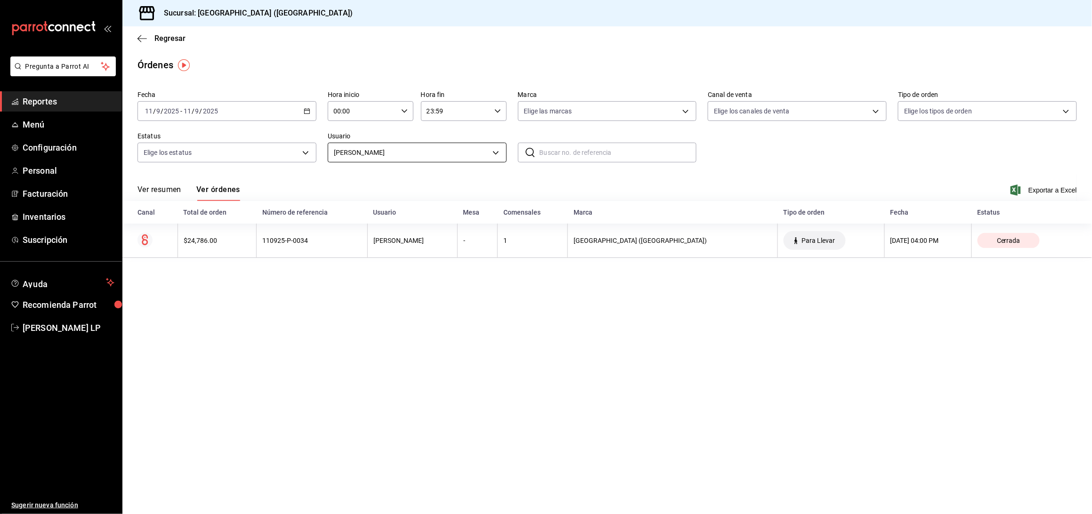
click at [333, 157] on body "Pregunta a Parrot AI Reportes Menú Configuración Personal Facturación Inventari…" at bounding box center [546, 257] width 1092 height 514
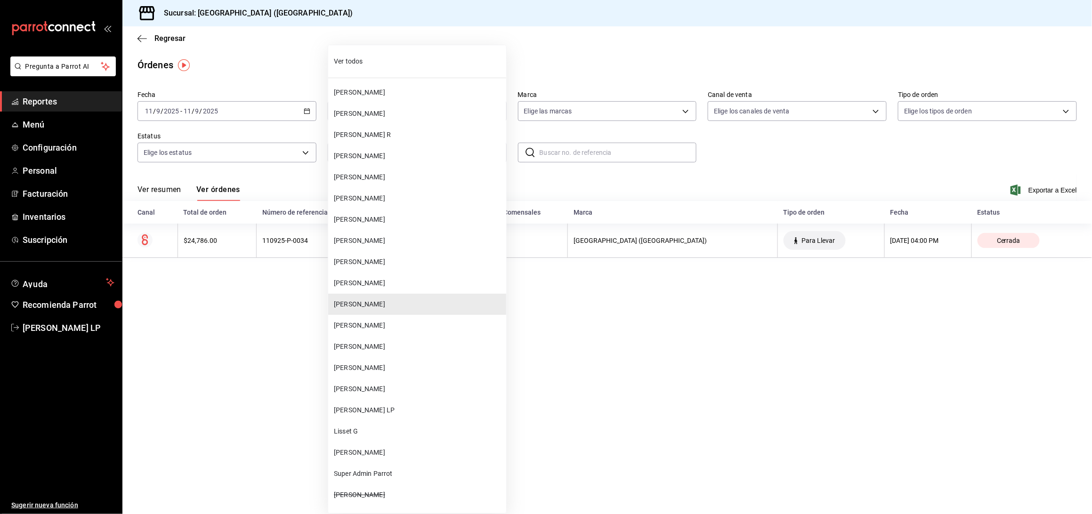
drag, startPoint x: 401, startPoint y: 395, endPoint x: 395, endPoint y: 396, distance: 6.3
click at [400, 395] on li "[PERSON_NAME]" at bounding box center [417, 388] width 178 height 21
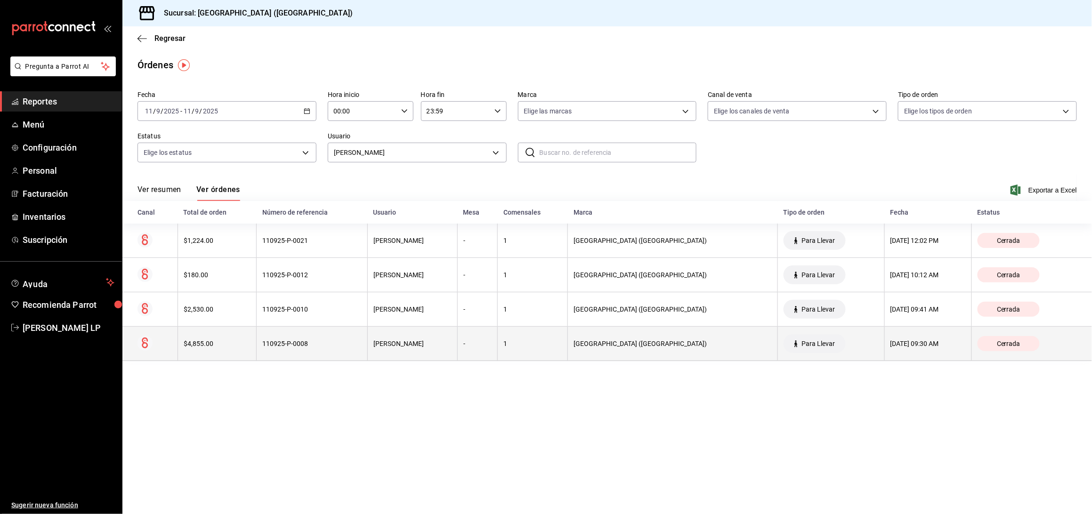
click at [391, 351] on th "[PERSON_NAME]" at bounding box center [413, 344] width 90 height 34
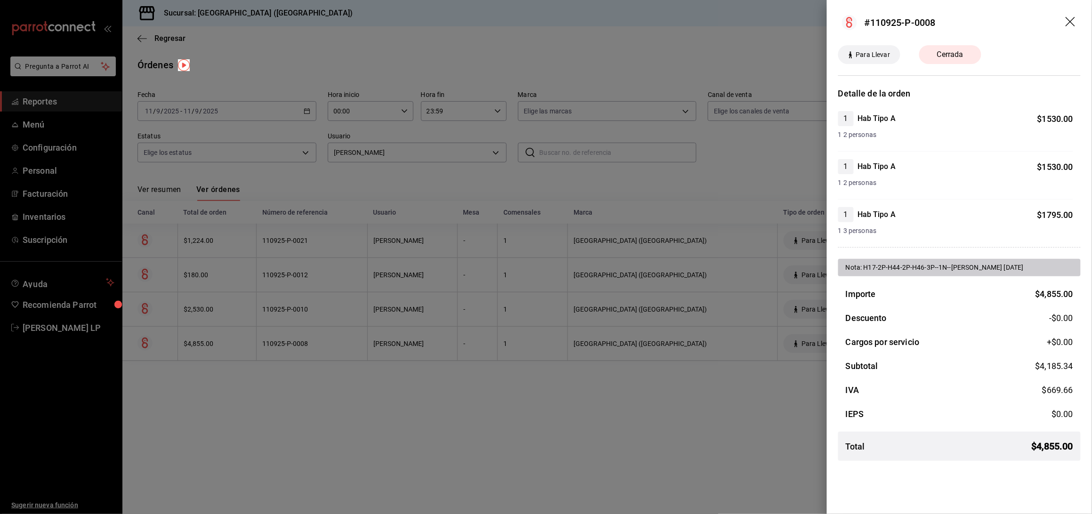
click at [354, 402] on div at bounding box center [546, 257] width 1092 height 514
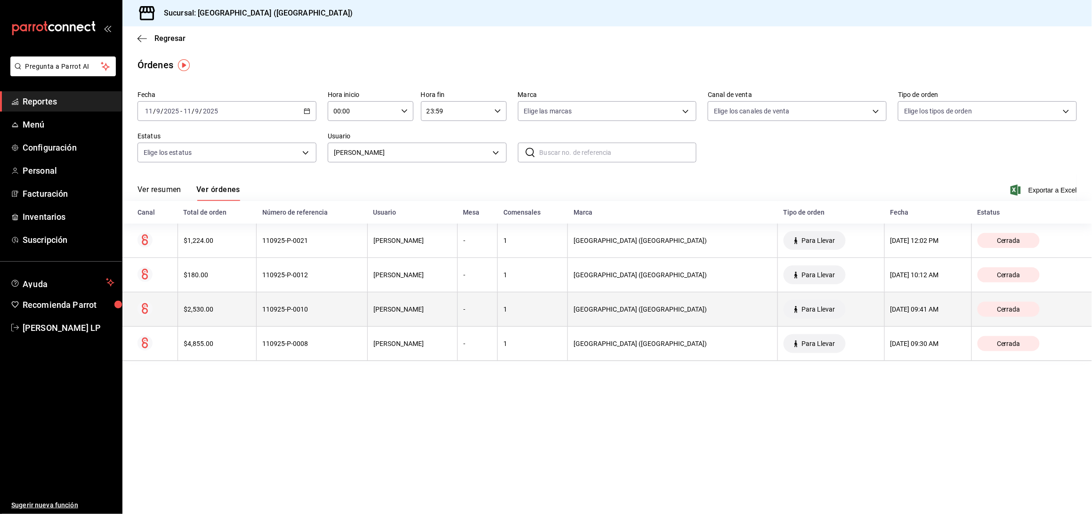
click at [314, 312] on div "110925-P-0010" at bounding box center [311, 309] width 99 height 8
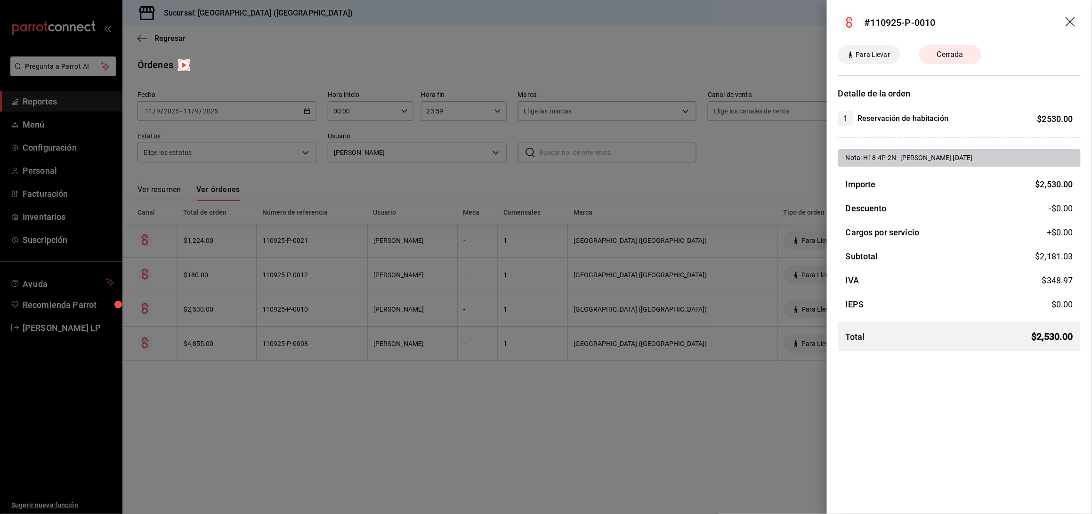
click at [456, 387] on div at bounding box center [546, 257] width 1092 height 514
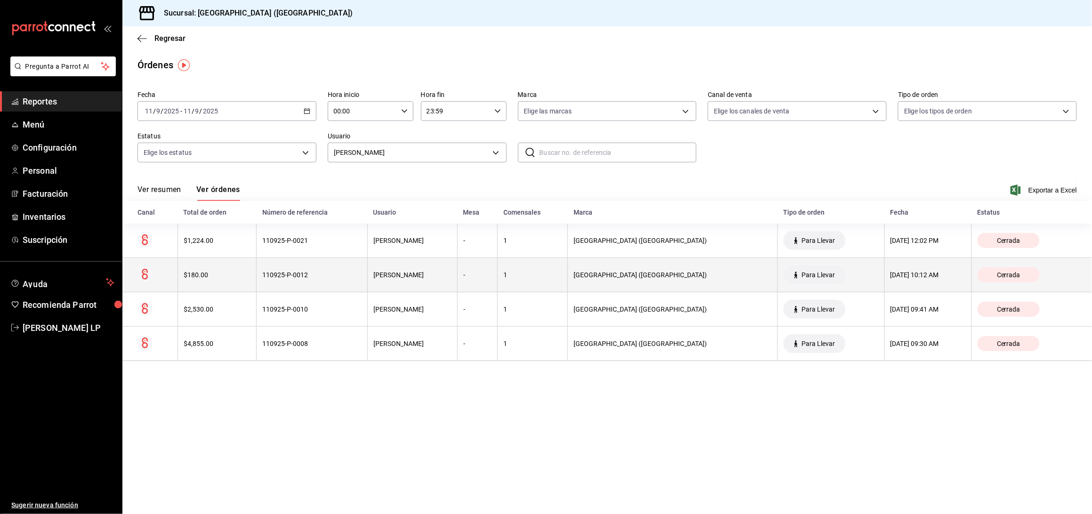
click at [330, 285] on th "110925-P-0012" at bounding box center [312, 275] width 111 height 34
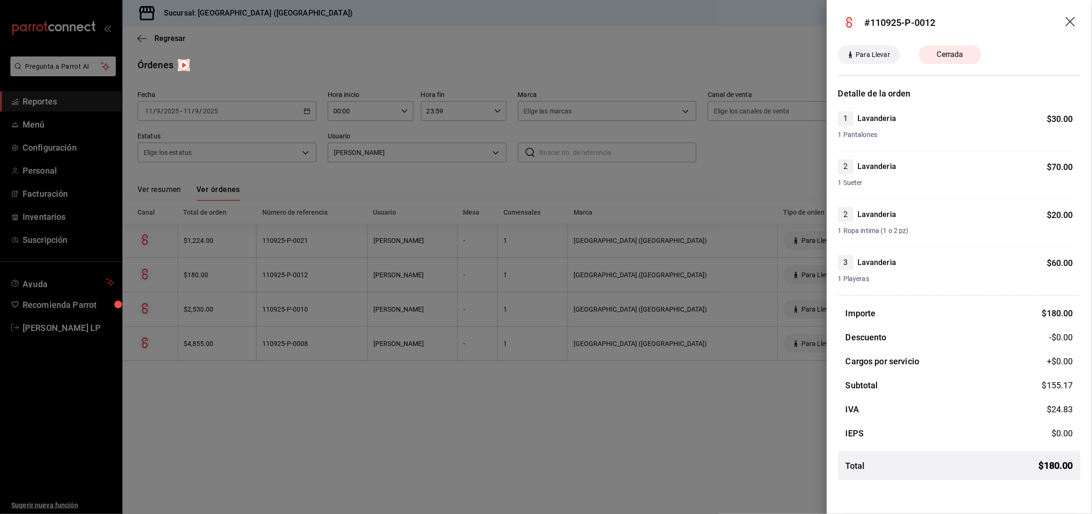
click at [330, 285] on div at bounding box center [546, 257] width 1092 height 514
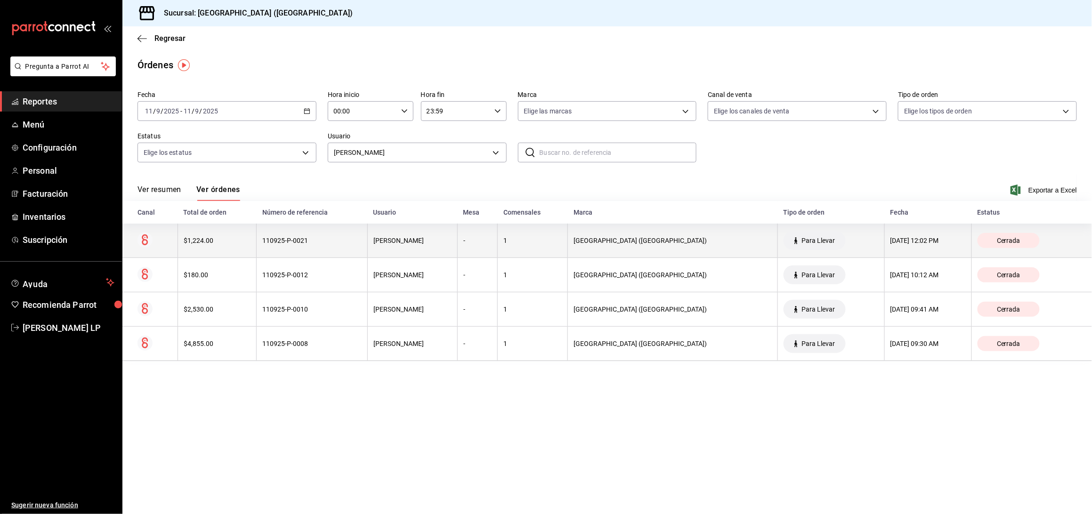
click at [333, 252] on th "110925-P-0021" at bounding box center [312, 241] width 111 height 34
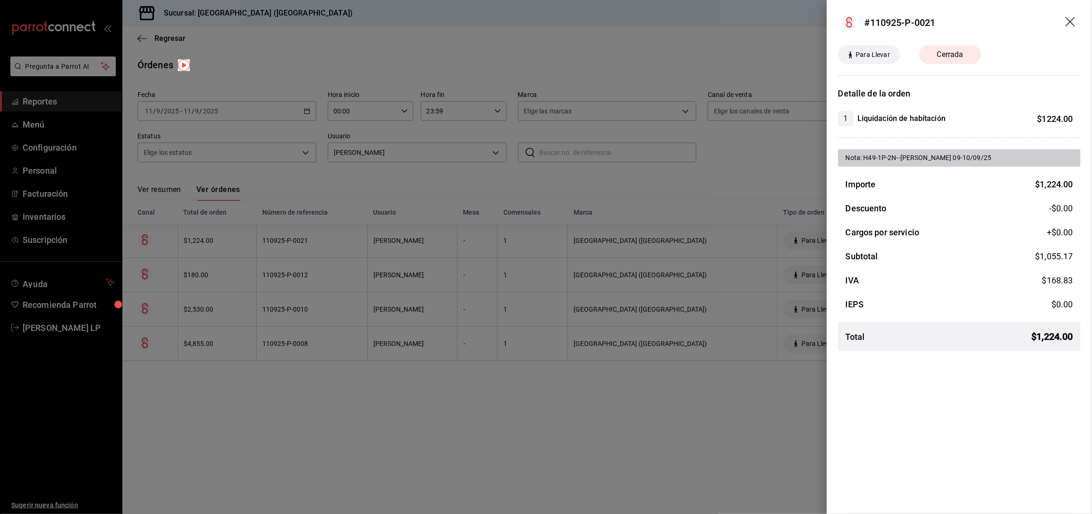
click at [325, 402] on div at bounding box center [546, 257] width 1092 height 514
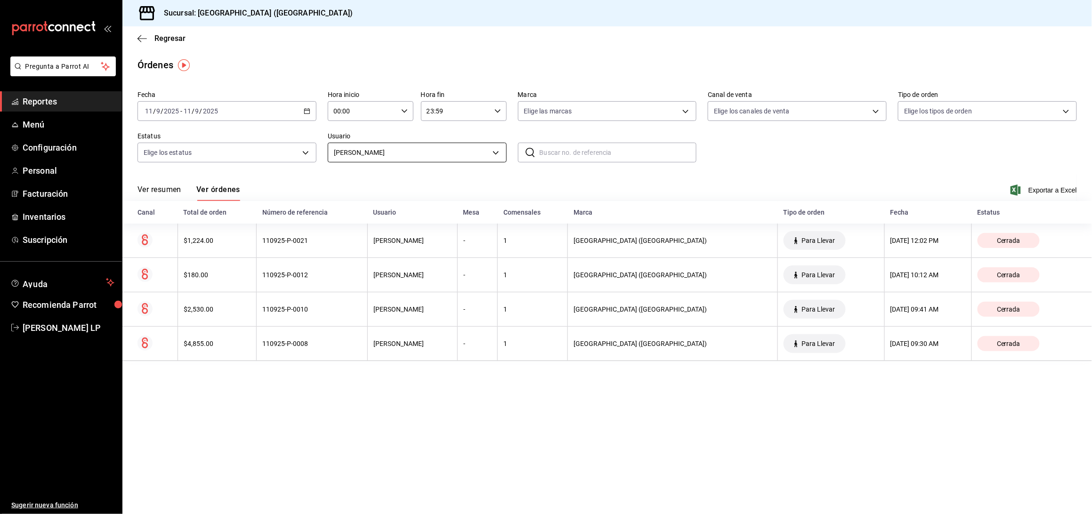
click at [467, 158] on body "Pregunta a Parrot AI Reportes Menú Configuración Personal Facturación Inventari…" at bounding box center [546, 257] width 1092 height 514
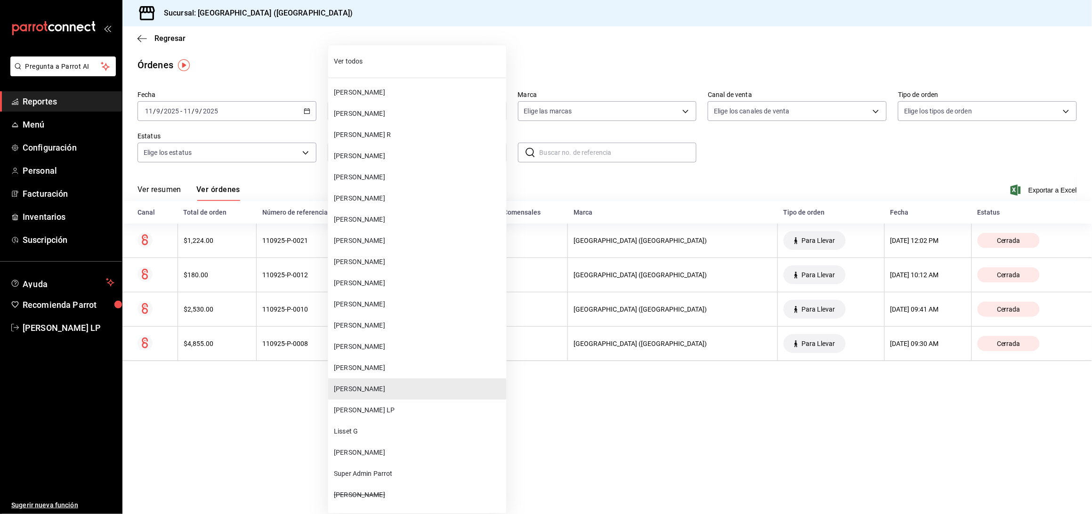
click at [399, 304] on span "[PERSON_NAME]" at bounding box center [418, 304] width 169 height 10
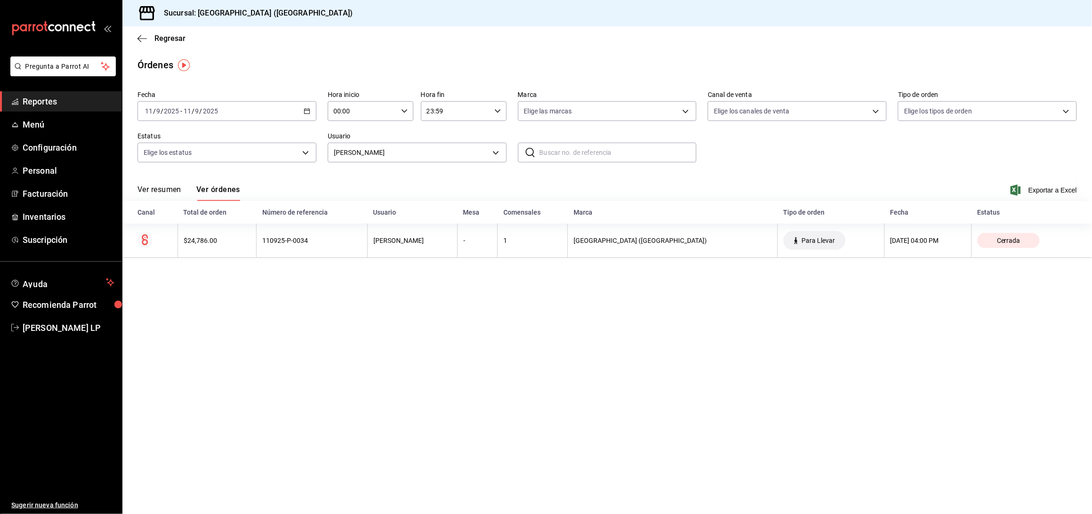
click at [403, 284] on main "Regresar Órdenes Fecha [DATE] [DATE] - [DATE] [DATE] Hora inicio 00:00 Hora ini…" at bounding box center [606, 270] width 969 height 488
click at [308, 113] on \(Stroke\) "button" at bounding box center [307, 111] width 6 height 5
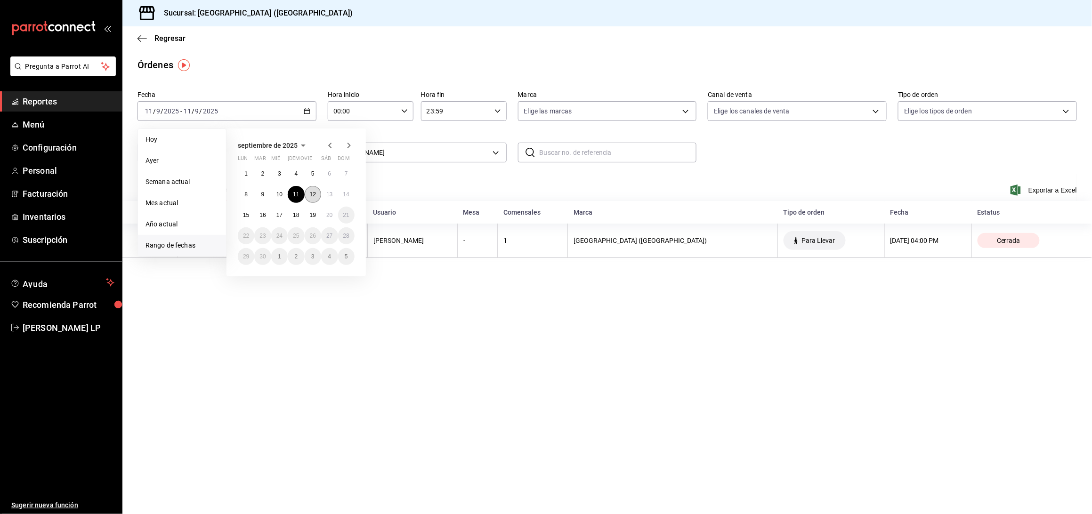
click at [313, 190] on button "12" at bounding box center [313, 194] width 16 height 17
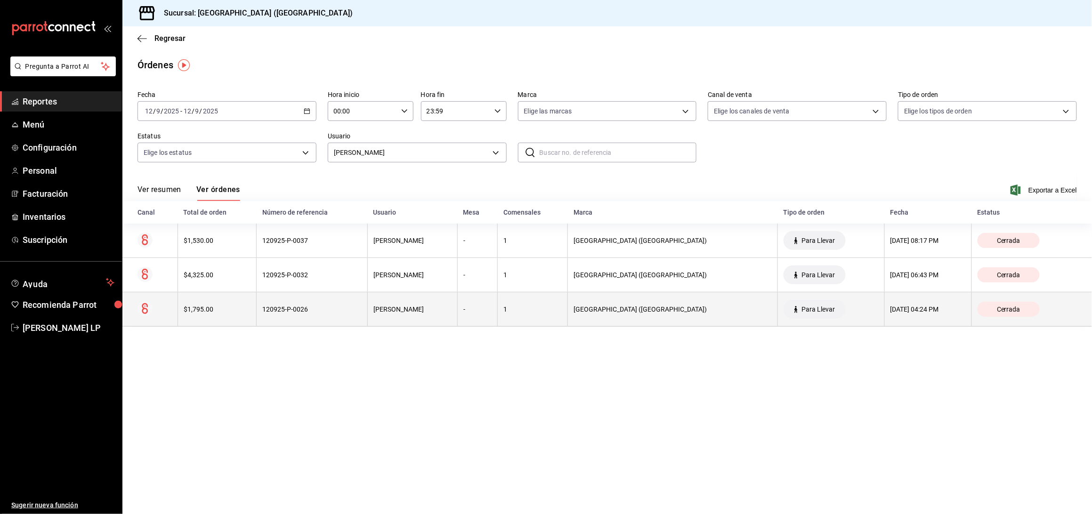
click at [329, 314] on th "120925-P-0026" at bounding box center [312, 309] width 111 height 34
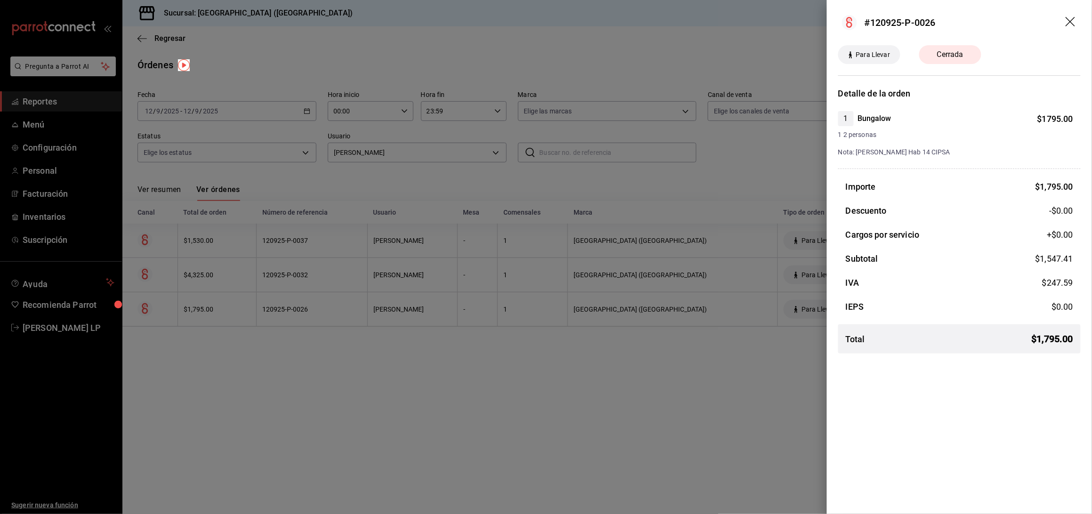
click at [297, 357] on div at bounding box center [546, 257] width 1092 height 514
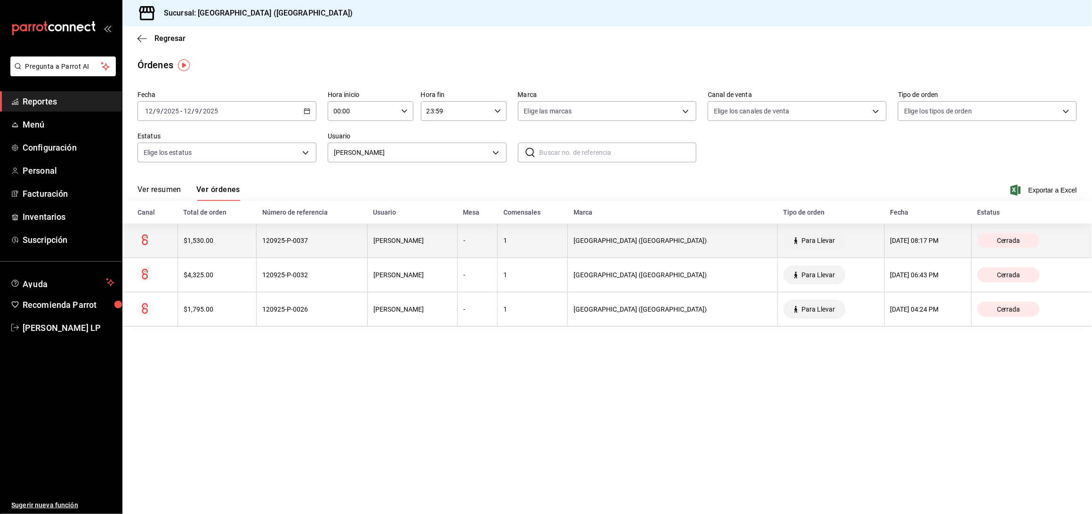
click at [280, 245] on th "120925-P-0037" at bounding box center [312, 241] width 111 height 34
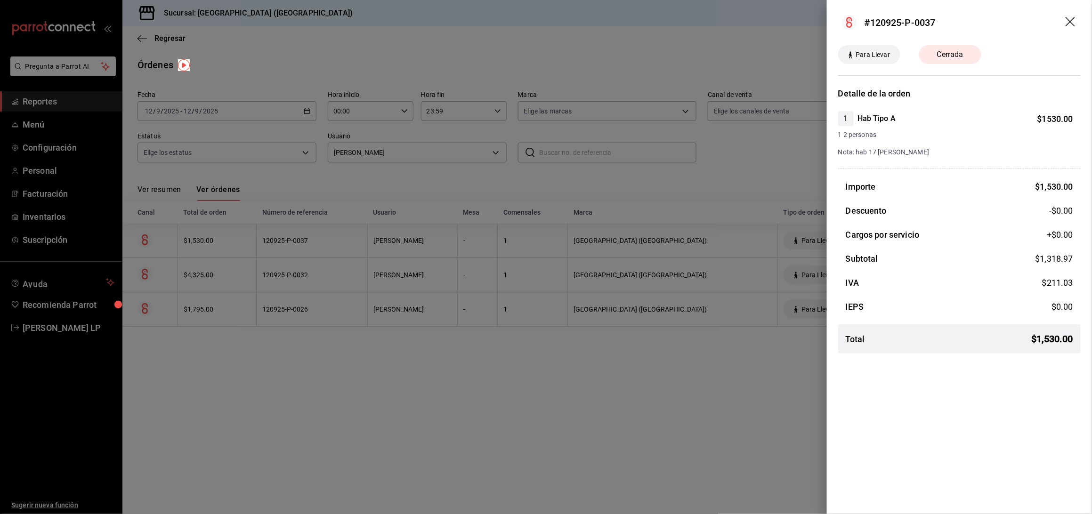
click at [285, 345] on div at bounding box center [546, 257] width 1092 height 514
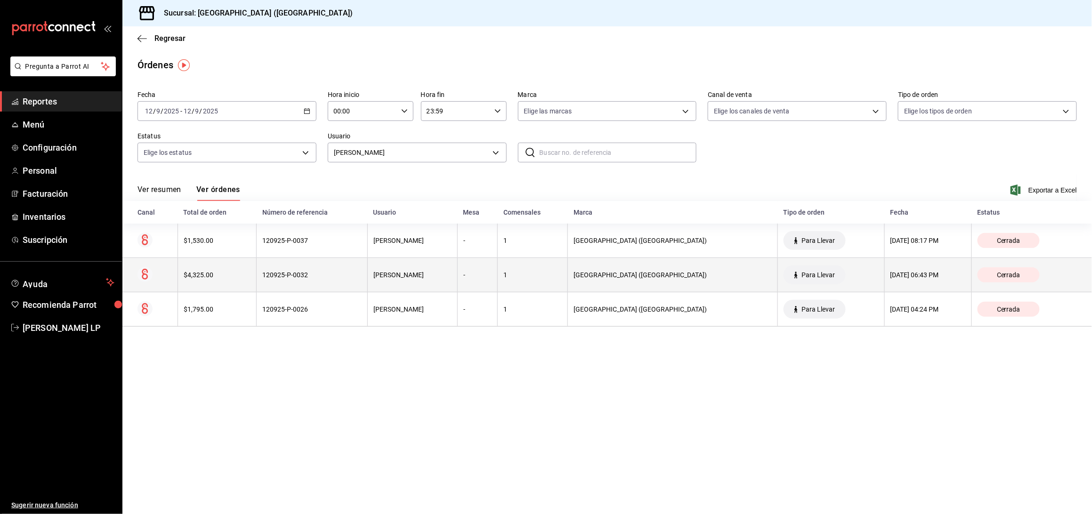
click at [284, 284] on th "120925-P-0032" at bounding box center [312, 275] width 111 height 34
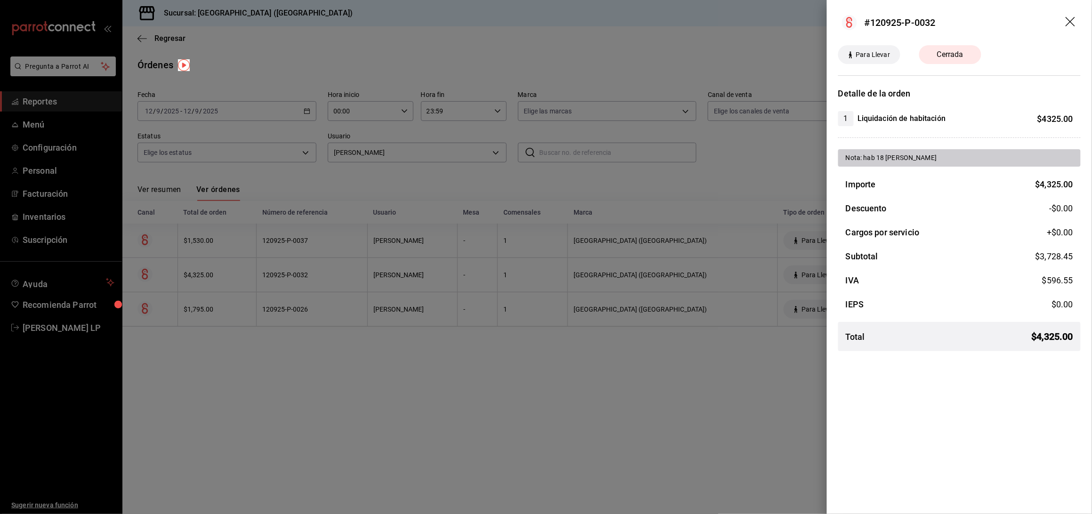
click at [546, 370] on div at bounding box center [546, 257] width 1092 height 514
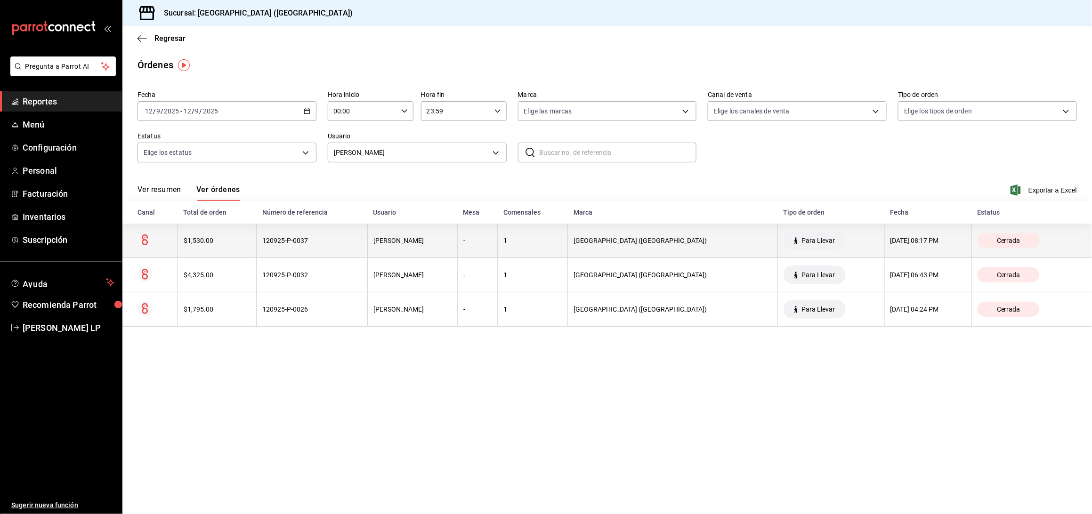
click at [344, 246] on th "120925-P-0037" at bounding box center [312, 241] width 111 height 34
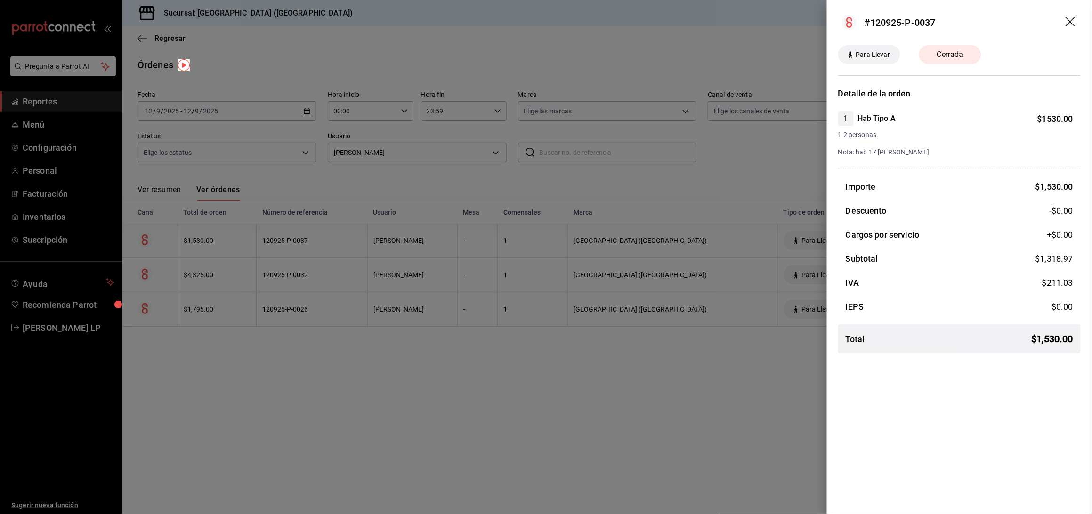
drag, startPoint x: 538, startPoint y: 412, endPoint x: 529, endPoint y: 388, distance: 25.5
click at [538, 412] on div at bounding box center [546, 257] width 1092 height 514
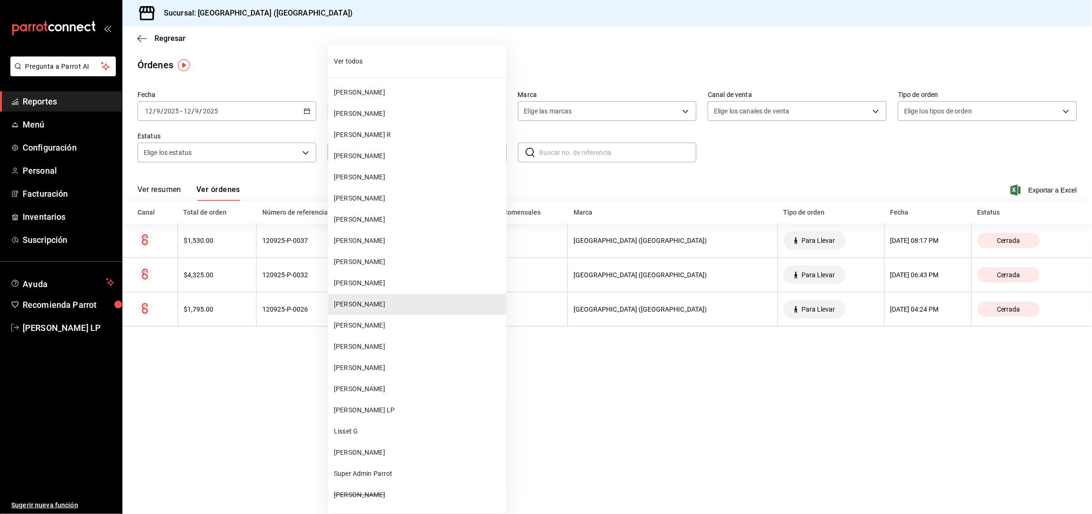
click at [426, 157] on body "Pregunta a Parrot AI Reportes Menú Configuración Personal Facturación Inventari…" at bounding box center [546, 257] width 1092 height 514
click at [378, 384] on span "[PERSON_NAME]" at bounding box center [418, 389] width 169 height 10
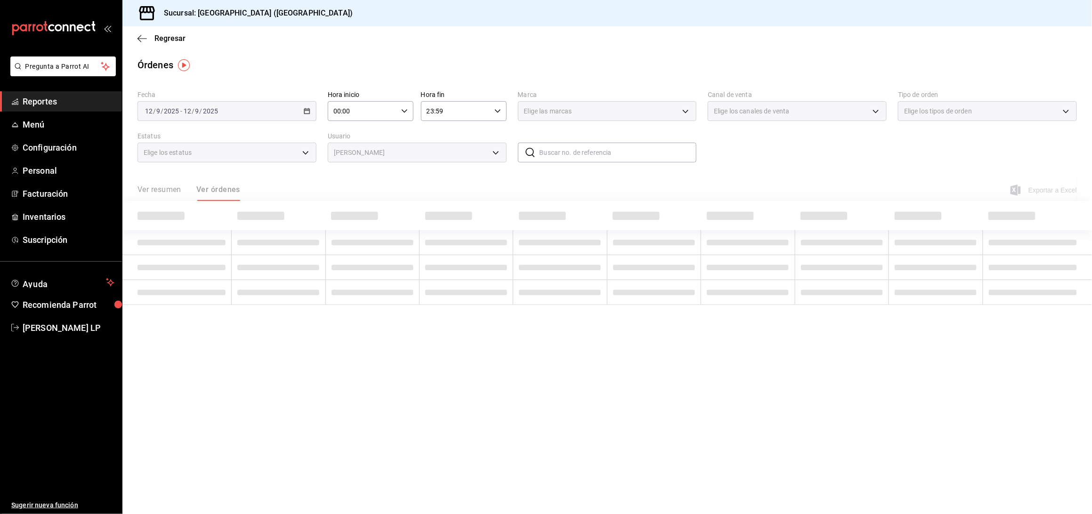
type input "bc254338-869c-4872-b86d-e4be134174fe"
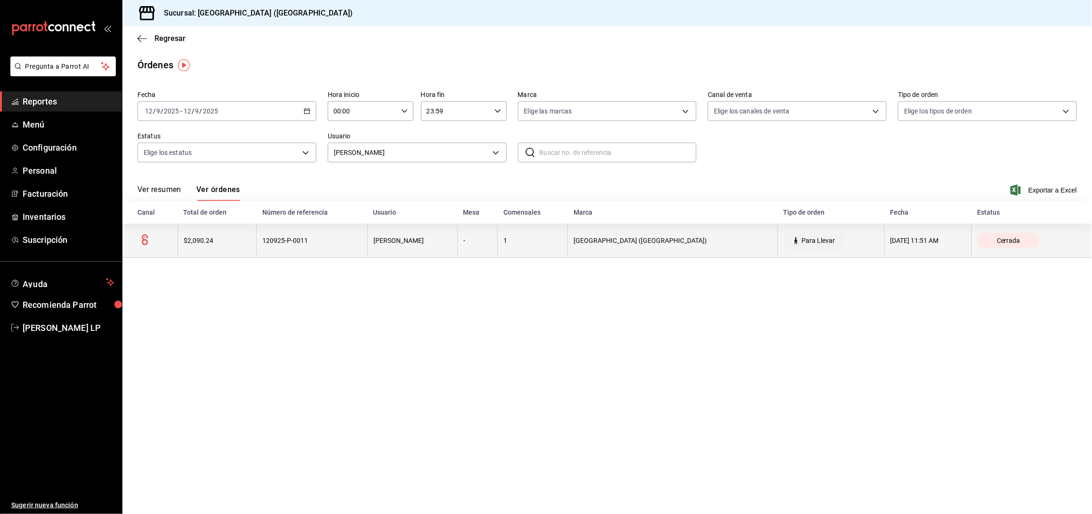
click at [312, 241] on div "120925-P-0011" at bounding box center [311, 241] width 99 height 8
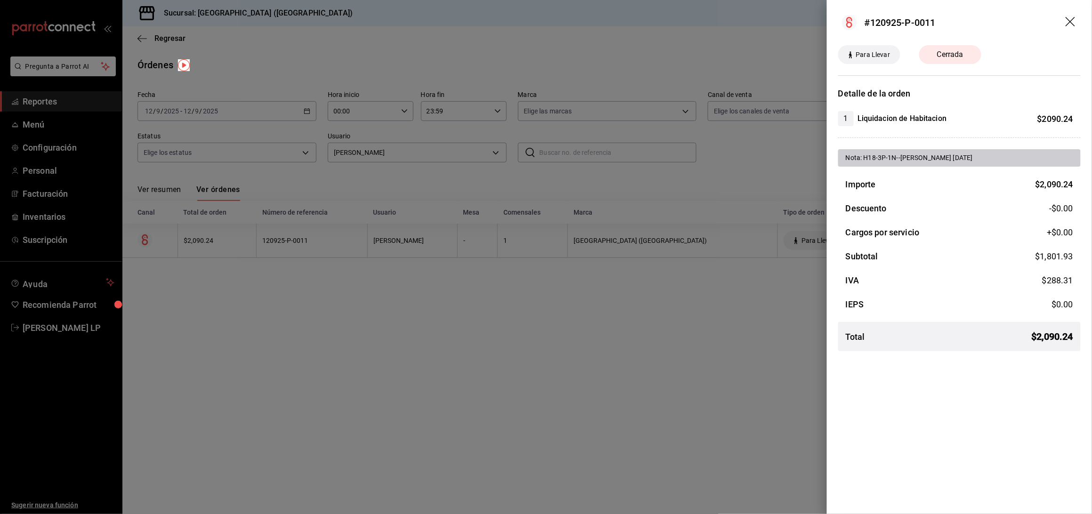
click at [1074, 17] on icon "drag" at bounding box center [1069, 21] width 9 height 9
